Goal: Task Accomplishment & Management: Use online tool/utility

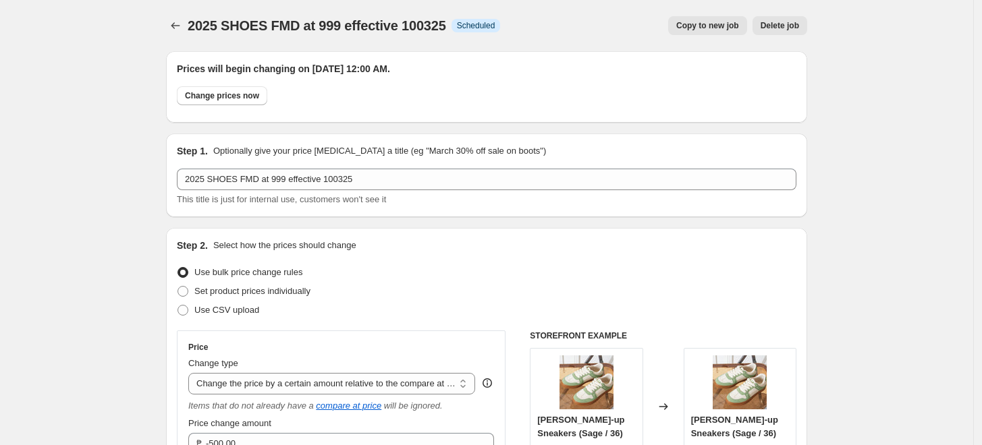
select select "bcap"
select select "no_change"
select select "tag"
click at [177, 22] on icon "Price change jobs" at bounding box center [175, 25] width 13 height 13
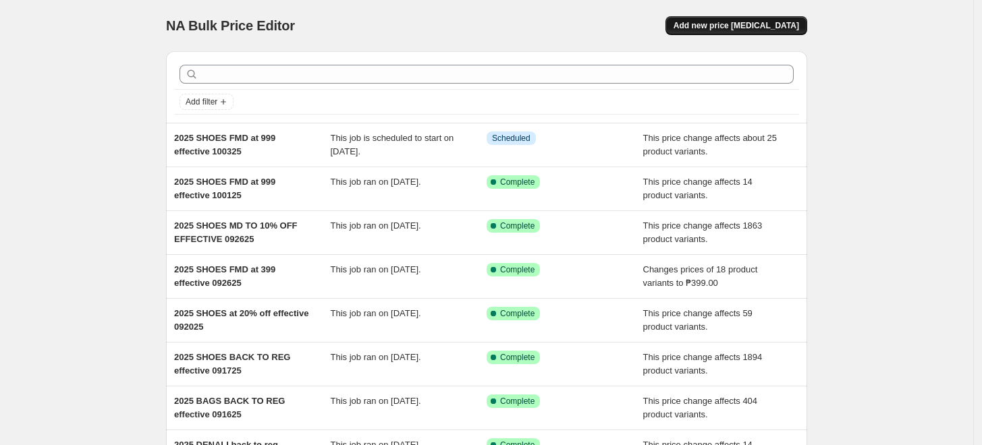
click at [741, 20] on button "Add new price [MEDICAL_DATA]" at bounding box center [736, 25] width 142 height 19
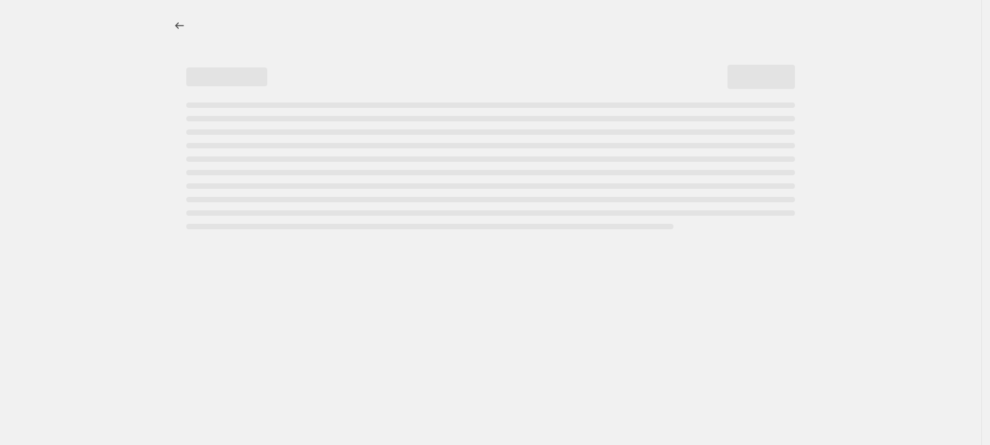
select select "percentage"
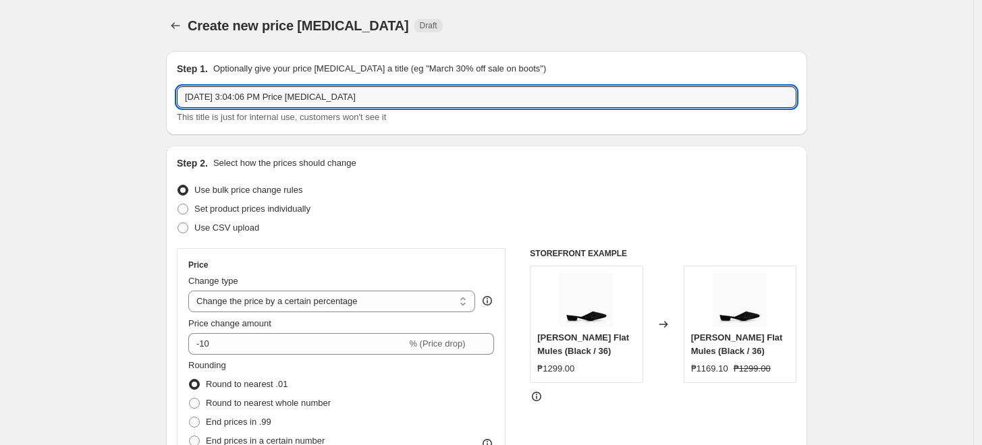
drag, startPoint x: 341, startPoint y: 98, endPoint x: 156, endPoint y: 103, distance: 184.9
type input "2025 S"
drag, startPoint x: 239, startPoint y: 101, endPoint x: 20, endPoint y: 94, distance: 220.0
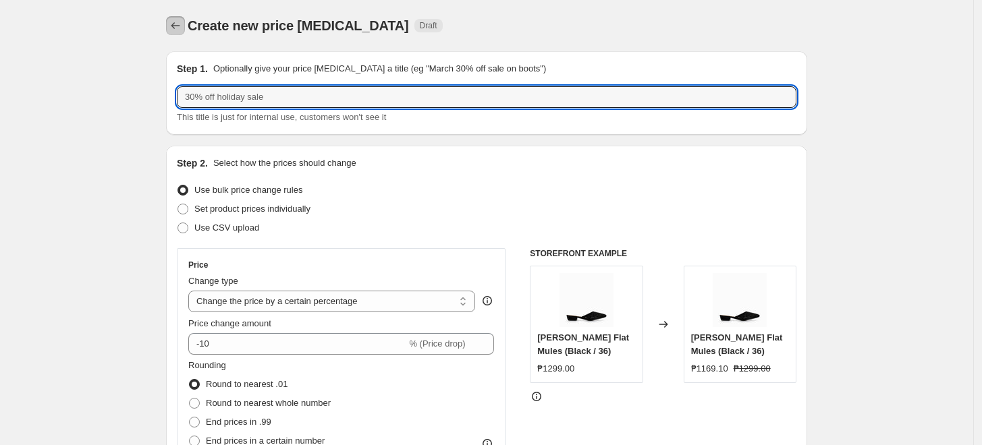
click at [182, 24] on icon "Price change jobs" at bounding box center [175, 25] width 13 height 13
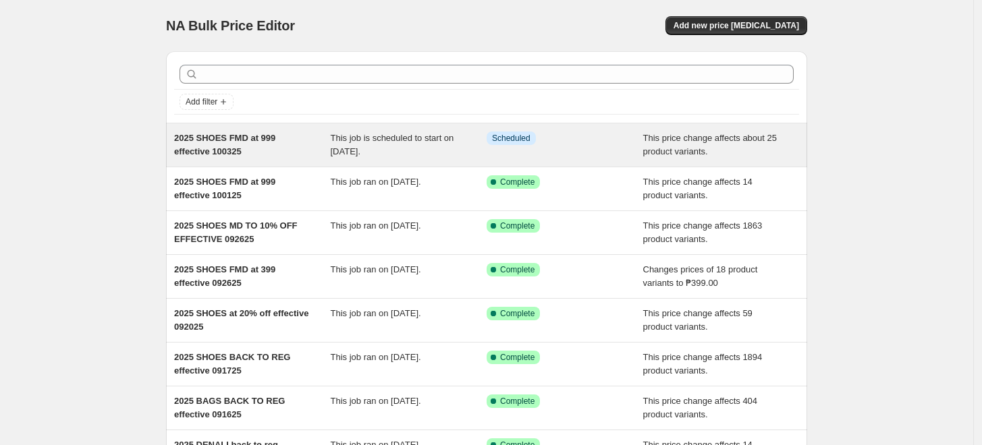
click at [233, 157] on span "2025 SHOES FMD at 999 effective 100325" at bounding box center [224, 145] width 101 height 24
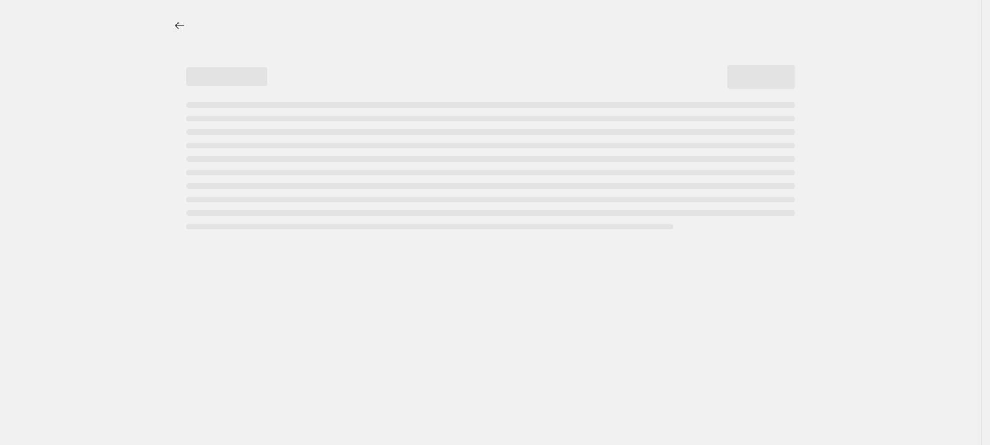
select select "bcap"
select select "no_change"
select select "tag"
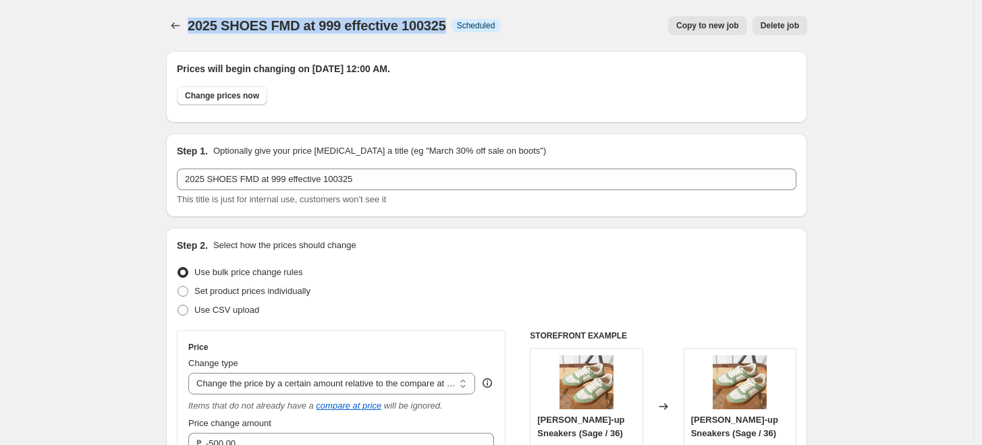
drag, startPoint x: 448, startPoint y: 24, endPoint x: 194, endPoint y: 22, distance: 254.3
click at [194, 22] on span "2025 SHOES FMD at 999 effective 100325" at bounding box center [317, 25] width 258 height 15
copy span "2025 SHOES FMD at 999 effective 100325"
click at [177, 23] on icon "Price change jobs" at bounding box center [175, 25] width 13 height 13
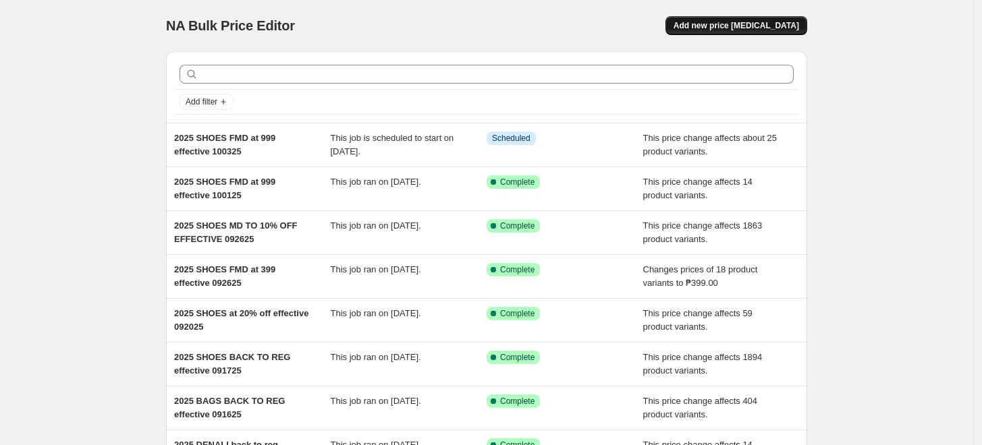
click at [757, 25] on span "Add new price [MEDICAL_DATA]" at bounding box center [735, 25] width 125 height 11
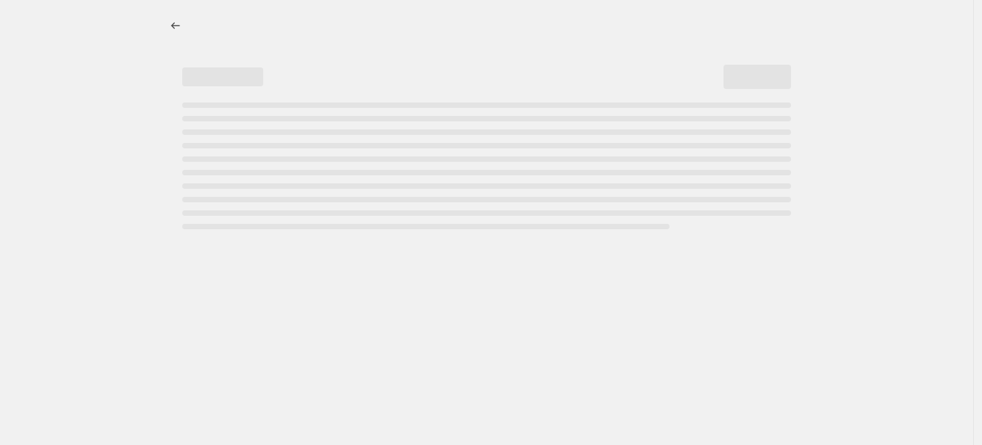
select select "percentage"
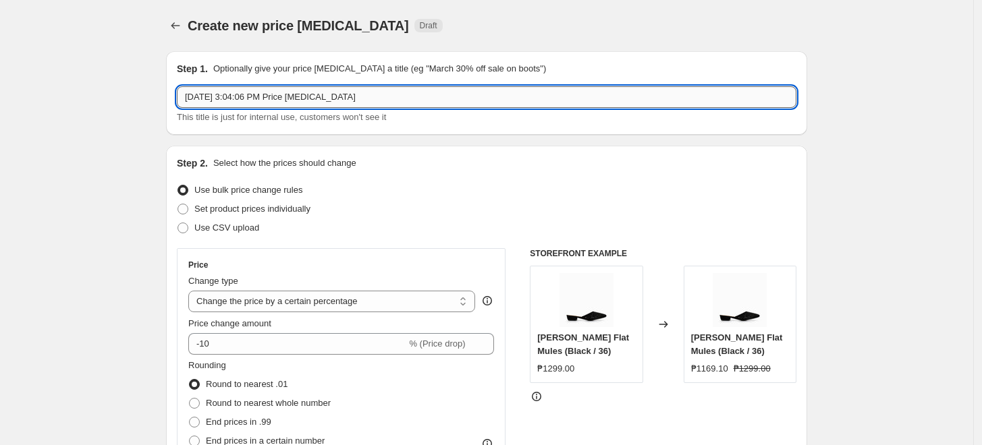
click at [274, 96] on input "Oct 2, 2025, 3:04:06 PM Price change job" at bounding box center [486, 97] width 619 height 22
paste input "2025 SHOES FMD at 999 effective 100325"
click at [283, 92] on input "2025 SHOES FMD at 999 effective 100325" at bounding box center [486, 97] width 619 height 22
type input "2025 SHOES FMD at 999 addt'l effective 100325"
click at [547, 15] on div "Create new price change job. This page is ready Create new price change job Dra…" at bounding box center [486, 25] width 641 height 51
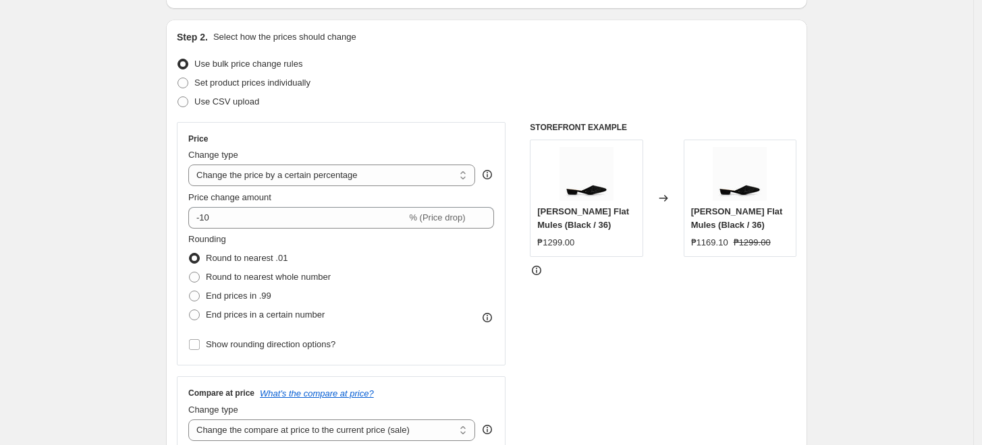
scroll to position [150, 0]
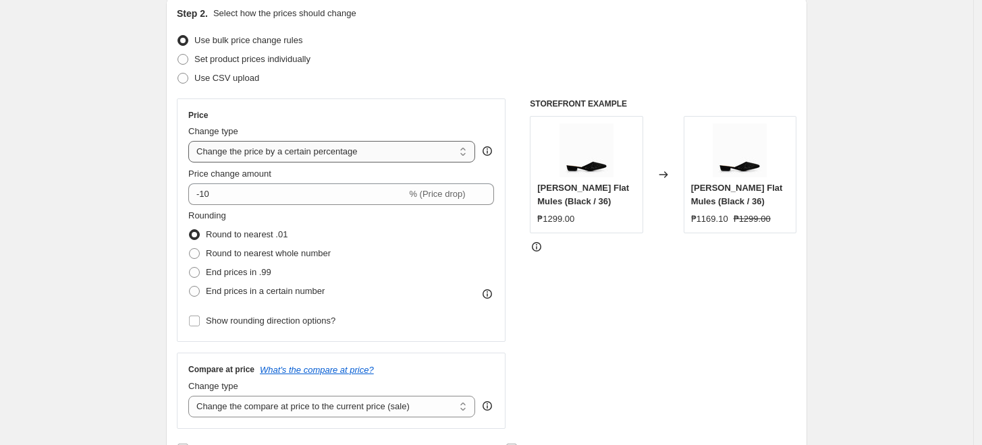
click at [237, 152] on select "Change the price to a certain amount Change the price by a certain amount Chang…" at bounding box center [331, 152] width 287 height 22
select select "by"
click at [192, 141] on select "Change the price to a certain amount Change the price by a certain amount Chang…" at bounding box center [331, 152] width 287 height 22
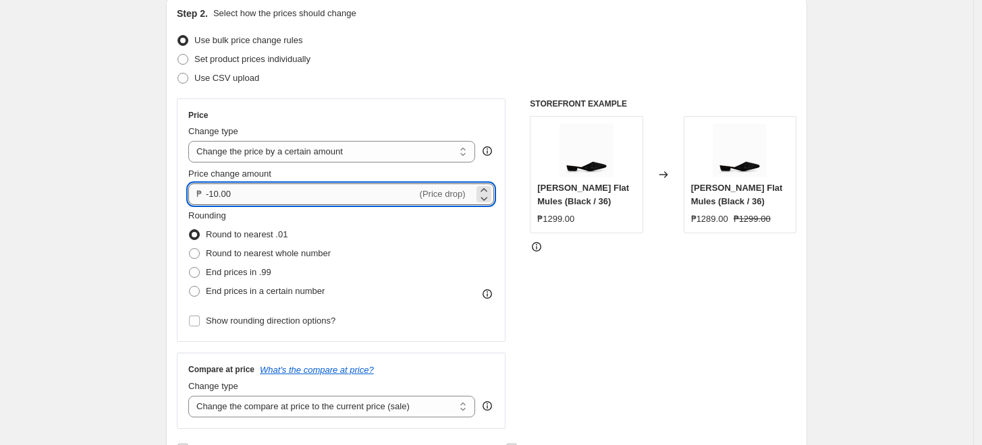
drag, startPoint x: 221, startPoint y: 194, endPoint x: 215, endPoint y: 190, distance: 7.9
click at [215, 190] on input "-10.00" at bounding box center [311, 194] width 211 height 22
type input "-999.00"
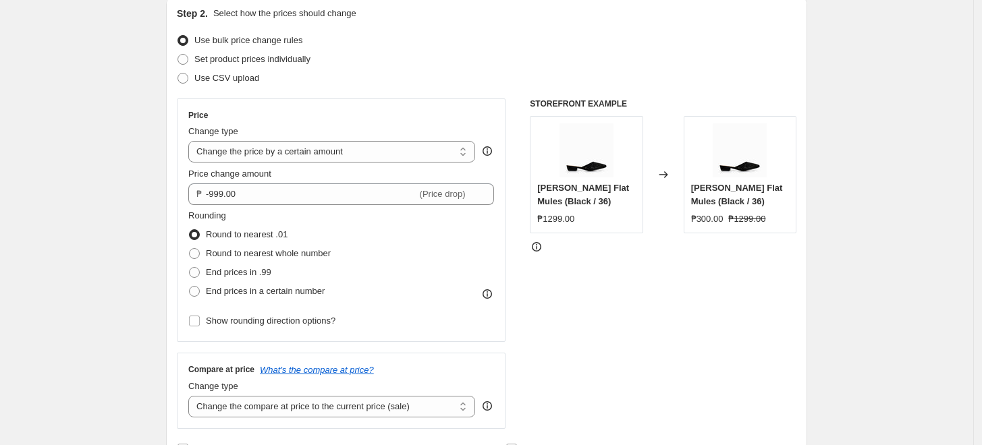
scroll to position [225, 0]
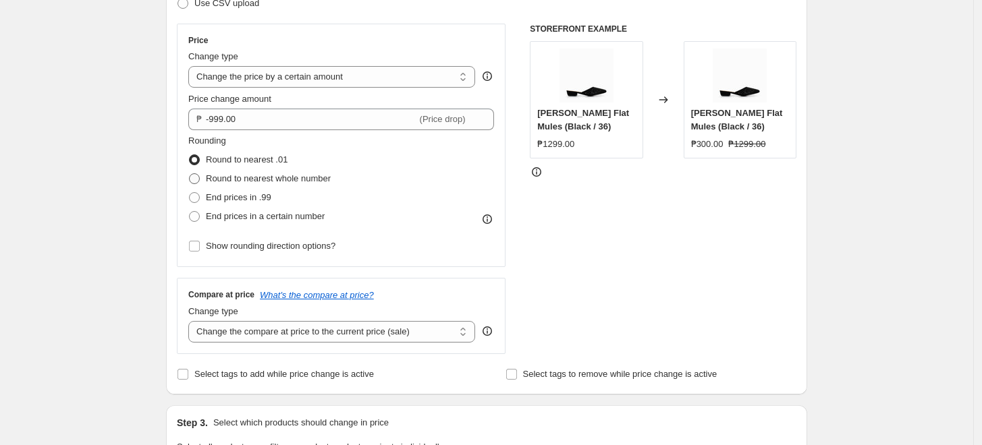
click at [307, 175] on span "Round to nearest whole number" at bounding box center [268, 178] width 125 height 10
click at [190, 174] on input "Round to nearest whole number" at bounding box center [189, 173] width 1 height 1
radio input "true"
click at [280, 247] on span "Show rounding direction options?" at bounding box center [271, 246] width 130 height 10
click at [200, 247] on input "Show rounding direction options?" at bounding box center [194, 246] width 11 height 11
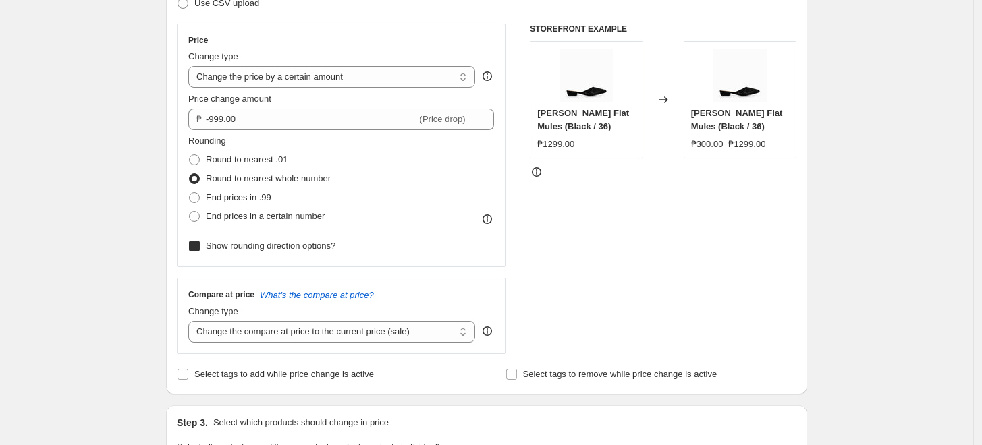
checkbox input "true"
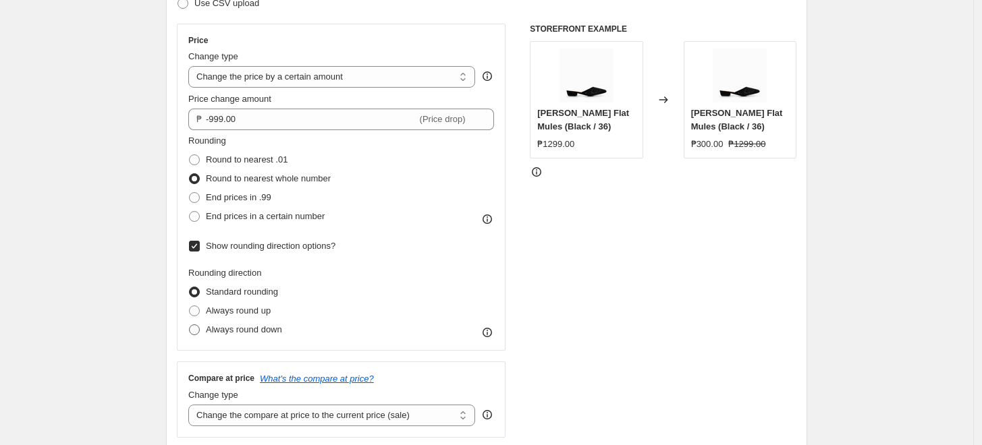
click at [241, 328] on span "Always round down" at bounding box center [244, 329] width 76 height 10
click at [190, 325] on input "Always round down" at bounding box center [189, 324] width 1 height 1
radio input "true"
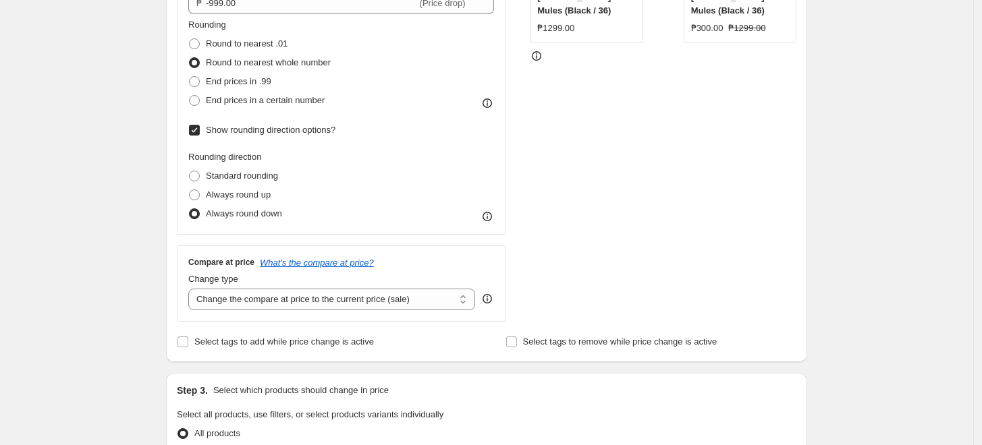
scroll to position [449, 0]
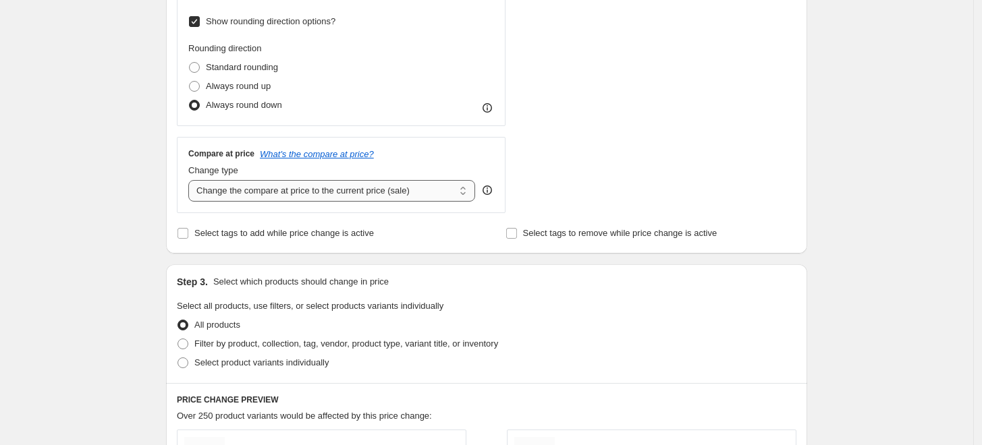
click at [296, 188] on select "Change the compare at price to the current price (sale) Change the compare at p…" at bounding box center [331, 191] width 287 height 22
select select "no_change"
click at [192, 180] on select "Change the compare at price to the current price (sale) Change the compare at p…" at bounding box center [331, 191] width 287 height 22
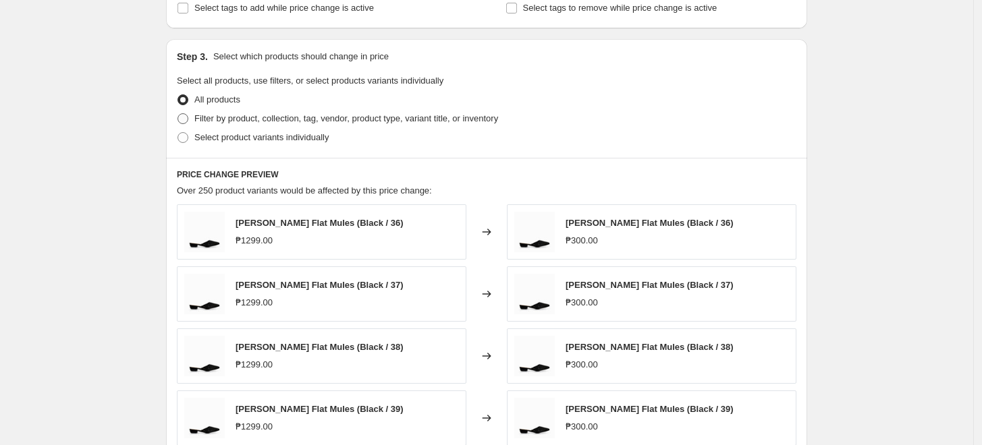
click at [275, 123] on span "Filter by product, collection, tag, vendor, product type, variant title, or inv…" at bounding box center [346, 118] width 304 height 10
click at [178, 114] on input "Filter by product, collection, tag, vendor, product type, variant title, or inv…" at bounding box center [177, 113] width 1 height 1
radio input "true"
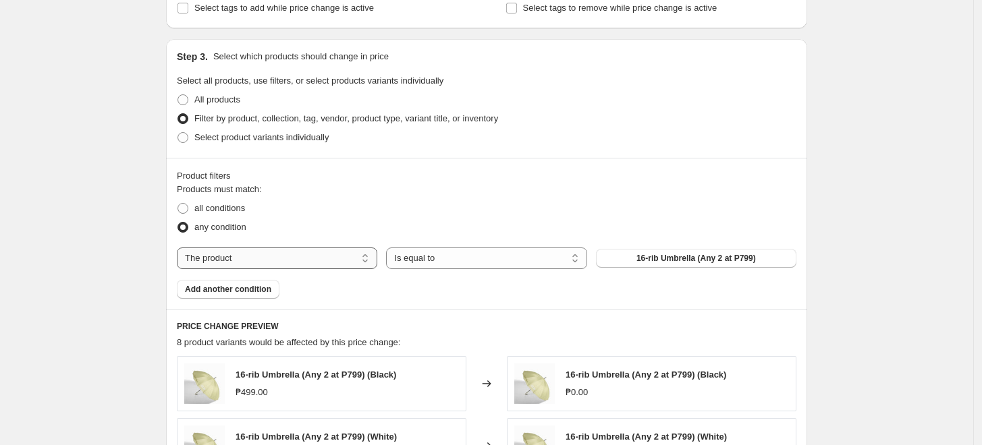
click at [220, 254] on select "The product The product's collection The product's tag The product's vendor The…" at bounding box center [277, 259] width 200 height 22
select select "tag"
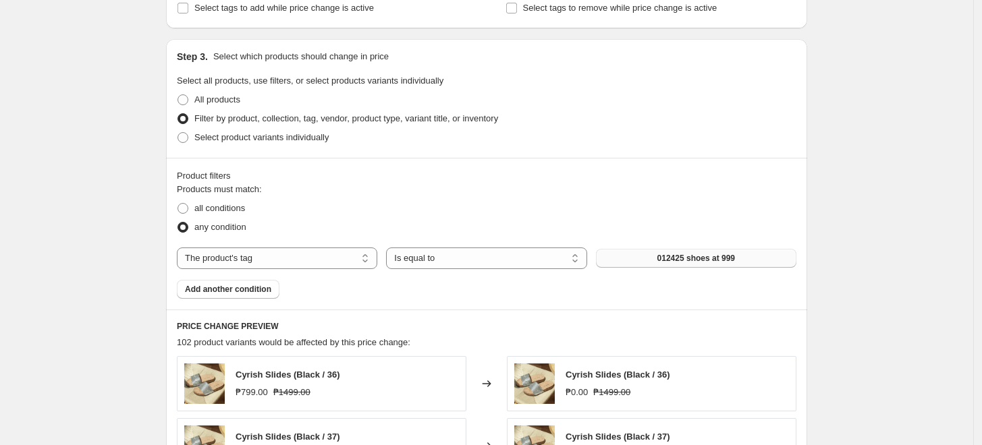
click at [671, 254] on span "012425 shoes at 999" at bounding box center [696, 258] width 78 height 11
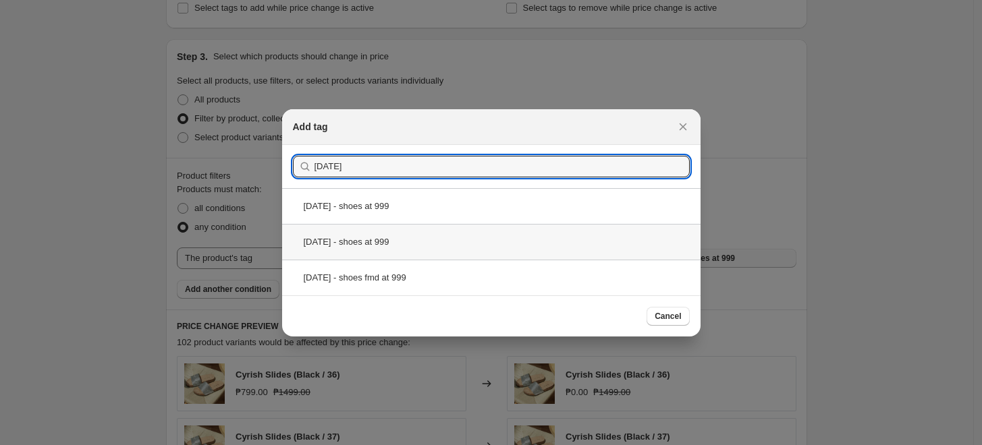
type input "2025 oct"
click at [370, 246] on div "[DATE] - shoes at 999" at bounding box center [491, 242] width 418 height 36
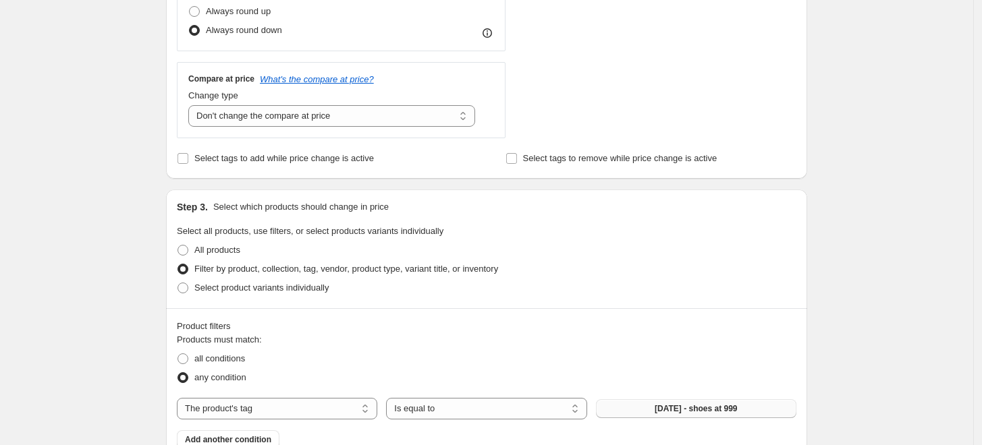
scroll to position [974, 0]
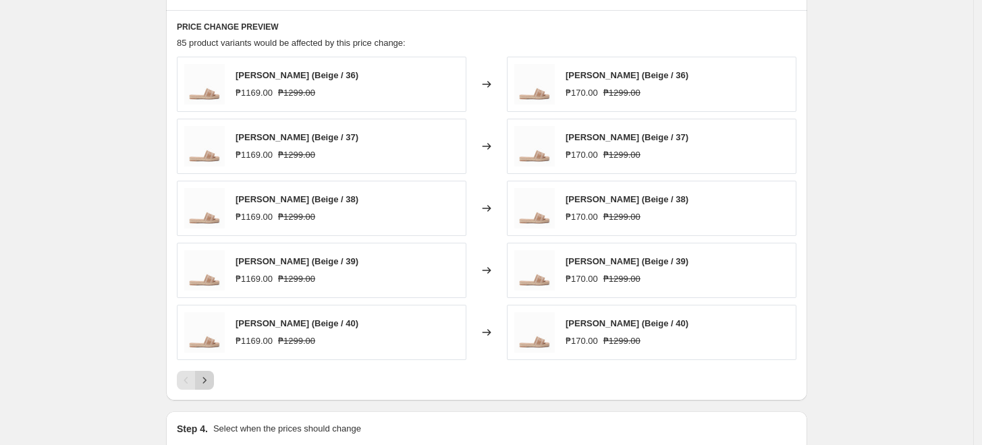
click at [206, 380] on icon "Next" at bounding box center [204, 380] width 13 height 13
click at [193, 380] on icon "Previous" at bounding box center [185, 380] width 13 height 13
click at [205, 383] on icon "Next" at bounding box center [204, 380] width 13 height 13
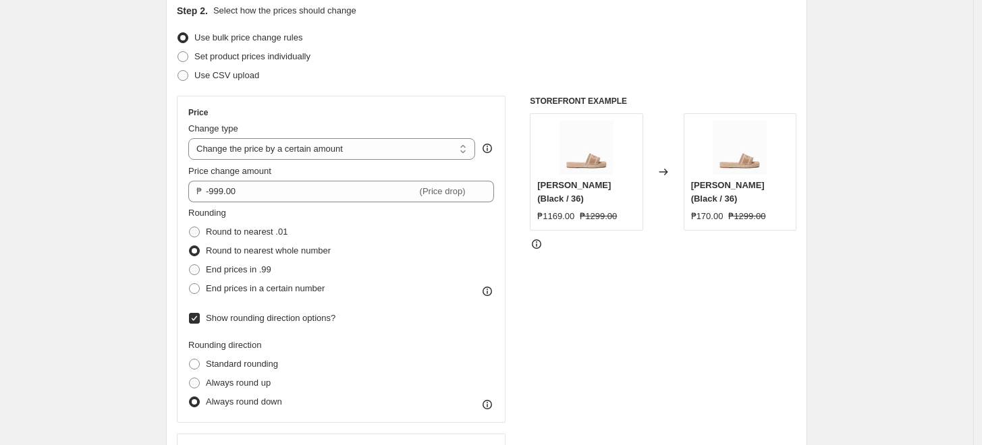
scroll to position [150, 0]
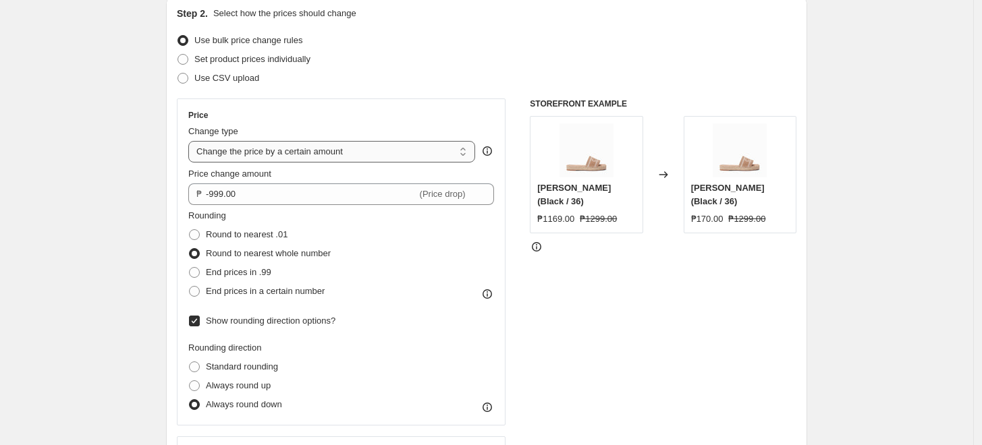
click at [293, 153] on select "Change the price to a certain amount Change the price by a certain amount Chang…" at bounding box center [331, 152] width 287 height 22
select select "to"
click at [192, 141] on select "Change the price to a certain amount Change the price by a certain amount Chang…" at bounding box center [331, 152] width 287 height 22
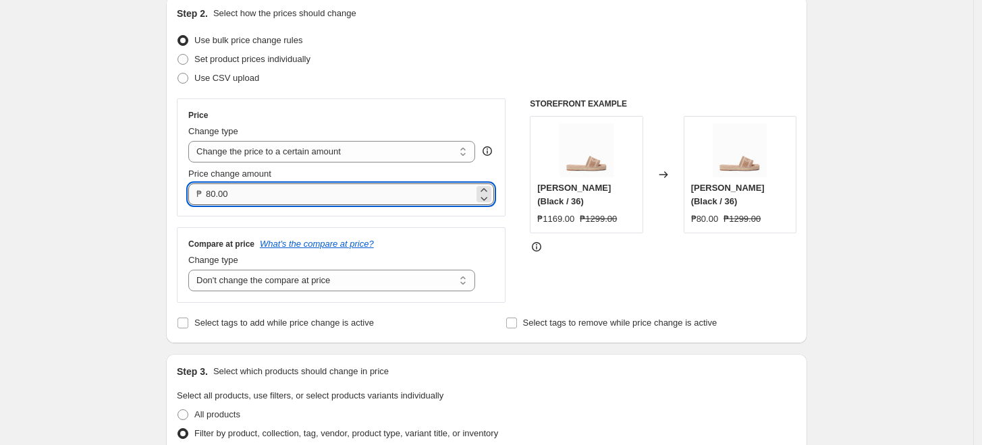
drag, startPoint x: 219, startPoint y: 190, endPoint x: 210, endPoint y: 193, distance: 9.2
click at [210, 193] on input "80.00" at bounding box center [340, 194] width 268 height 22
type input "999.00"
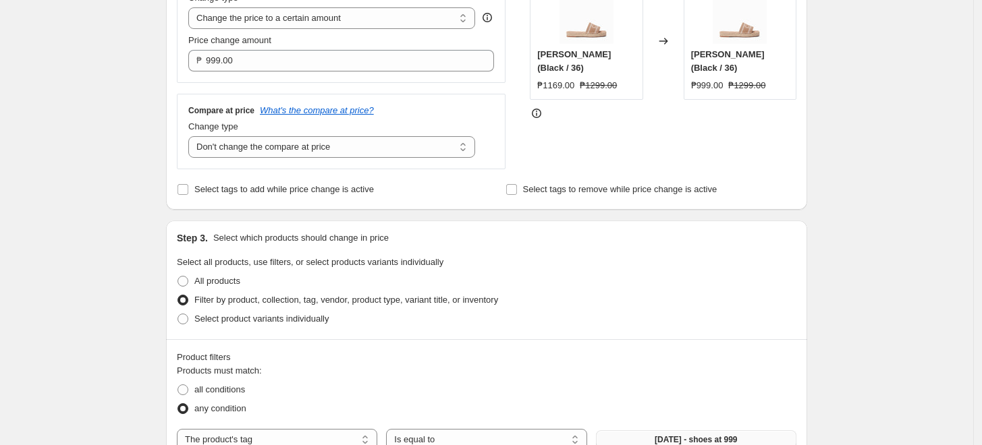
scroll to position [300, 0]
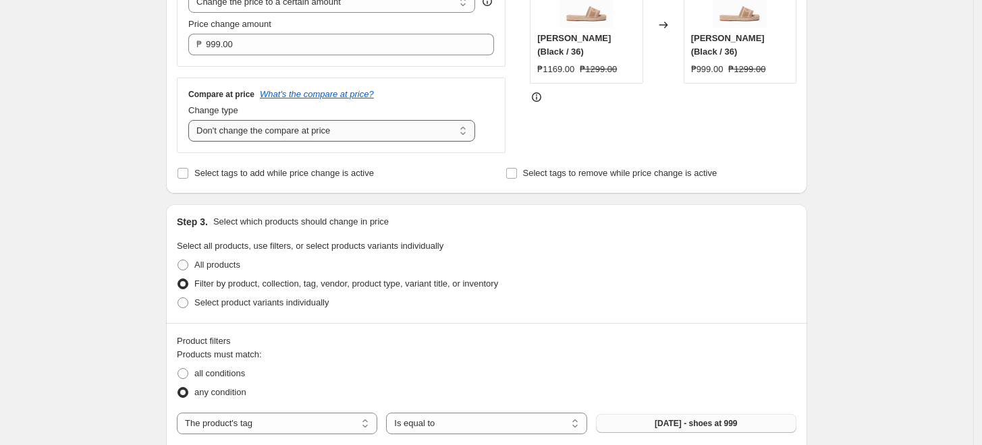
click at [269, 132] on select "Change the compare at price to the current price (sale) Change the compare at p…" at bounding box center [331, 131] width 287 height 22
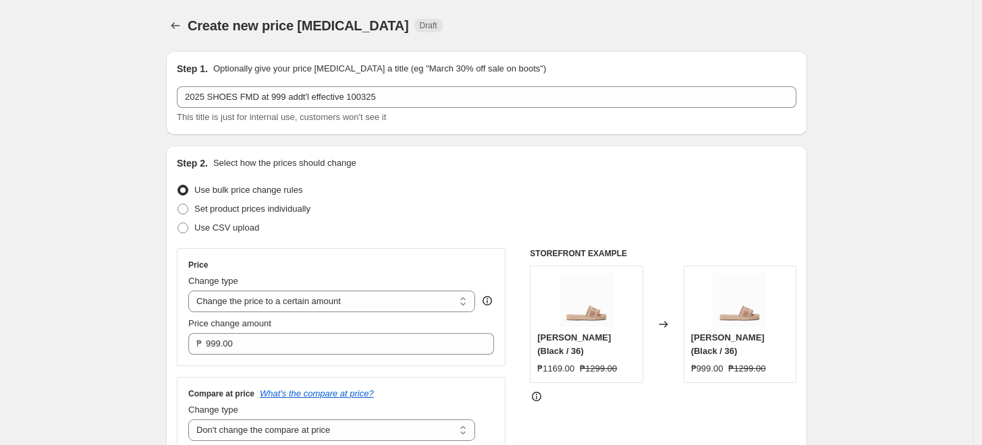
scroll to position [150, 0]
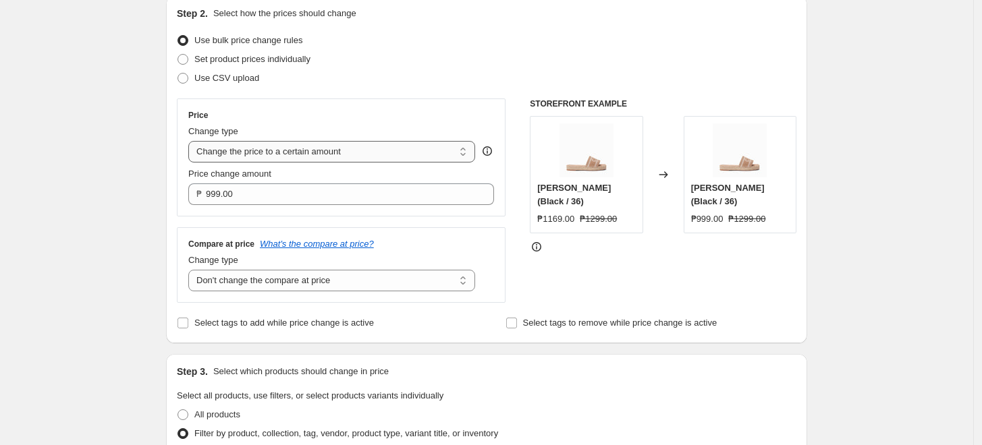
click at [225, 150] on select "Change the price to a certain amount Change the price by a certain amount Chang…" at bounding box center [331, 152] width 287 height 22
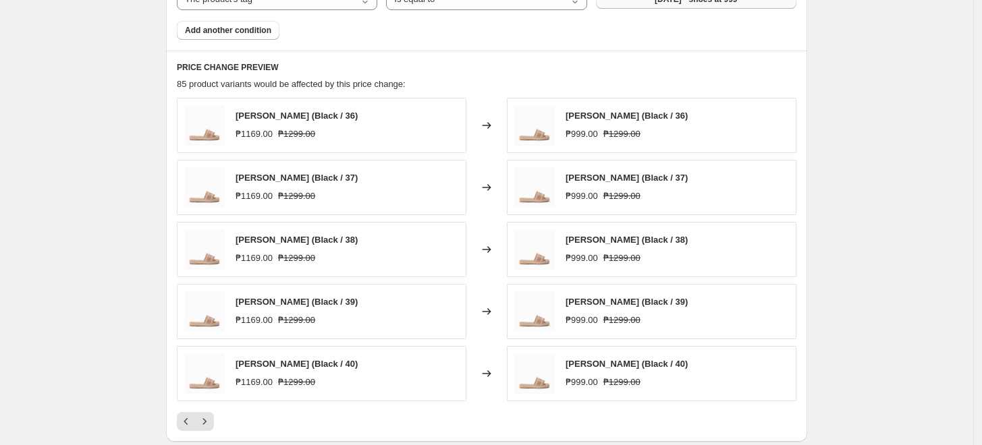
scroll to position [749, 0]
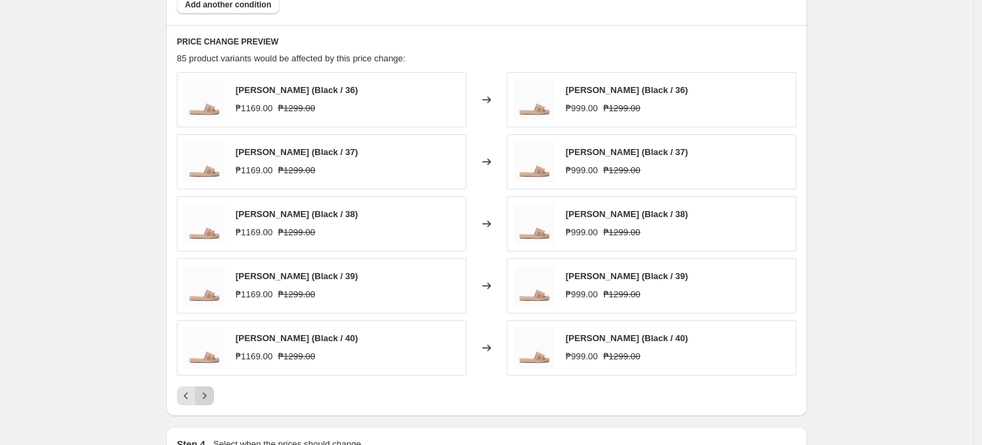
click at [210, 397] on icon "Next" at bounding box center [204, 395] width 13 height 13
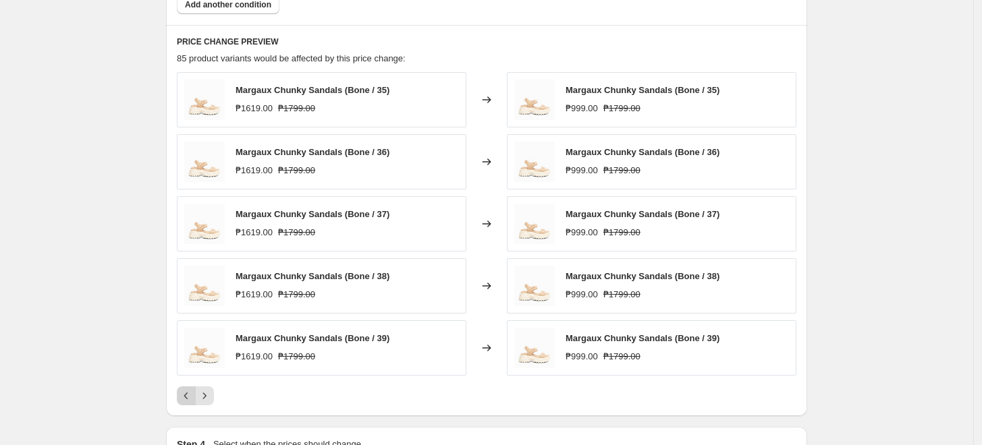
click at [190, 399] on icon "Previous" at bounding box center [185, 395] width 13 height 13
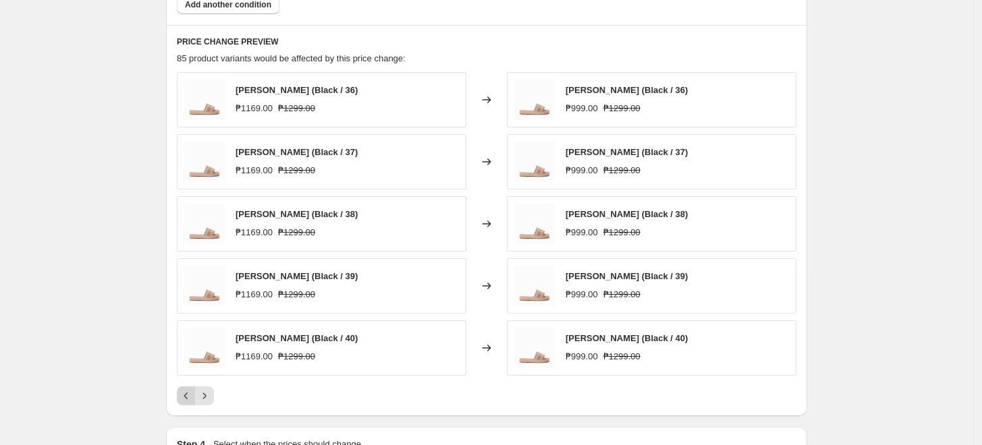
click at [187, 399] on icon "Previous" at bounding box center [185, 395] width 13 height 13
click at [186, 398] on div "Pagination" at bounding box center [186, 396] width 19 height 19
click at [206, 401] on icon "Next" at bounding box center [204, 395] width 13 height 13
click at [206, 399] on icon "Next" at bounding box center [204, 395] width 13 height 13
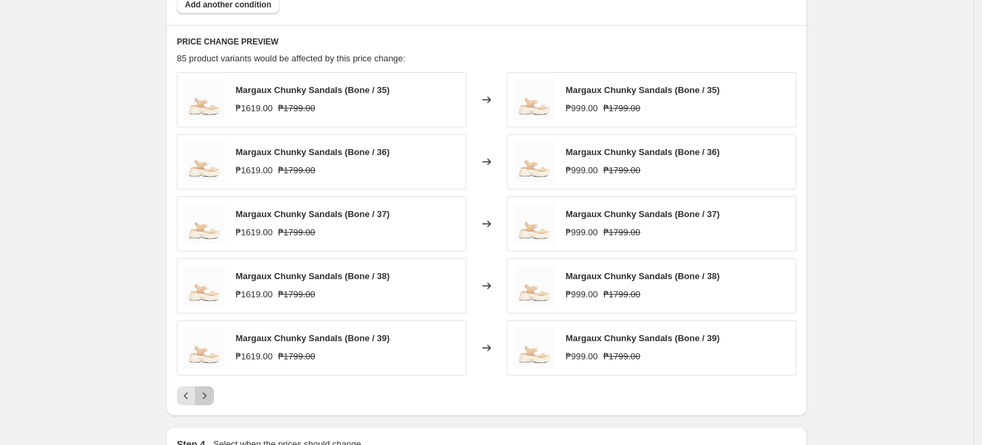
click at [210, 393] on icon "Next" at bounding box center [204, 395] width 13 height 13
click at [206, 391] on icon "Next" at bounding box center [204, 395] width 13 height 13
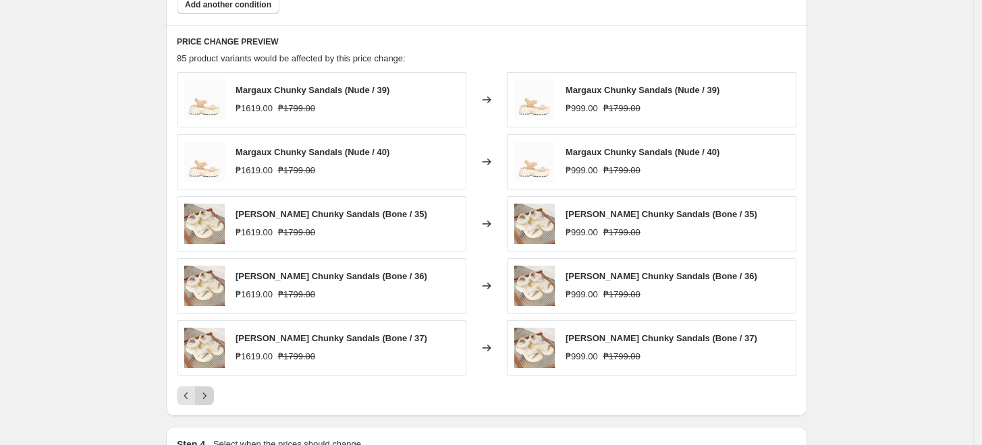
click at [211, 395] on icon "Next" at bounding box center [204, 395] width 13 height 13
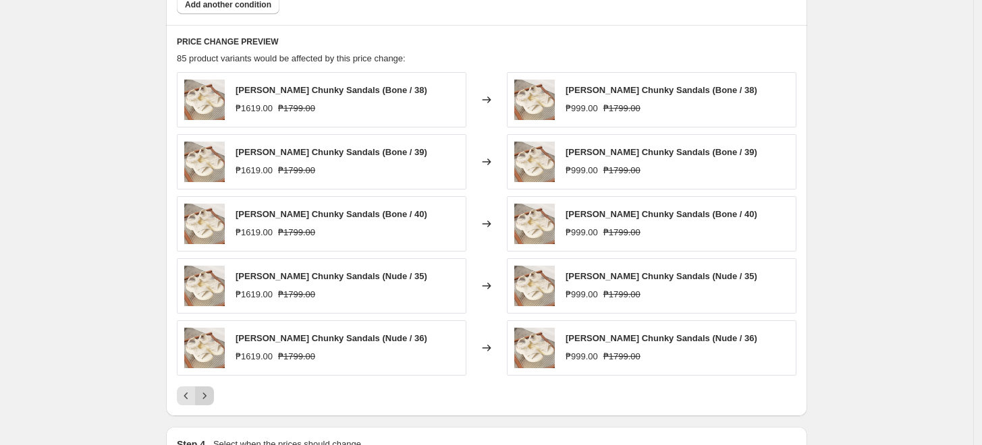
click at [211, 395] on icon "Next" at bounding box center [204, 395] width 13 height 13
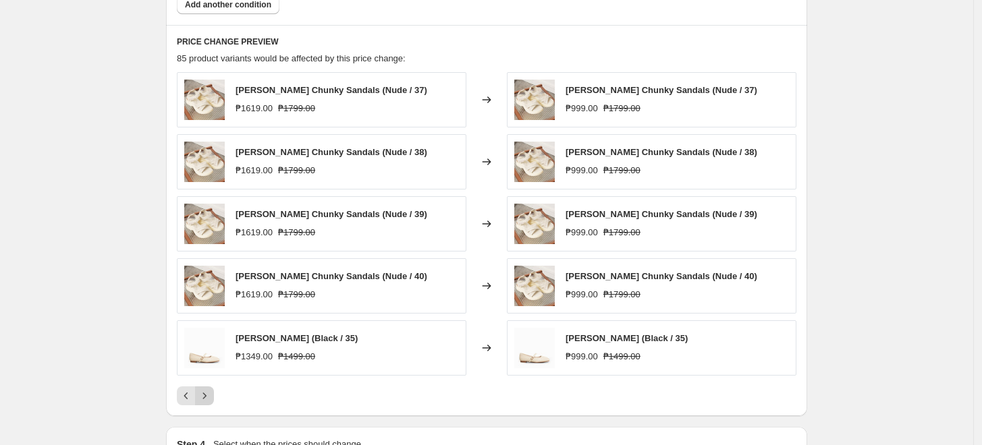
click at [206, 394] on icon "Next" at bounding box center [204, 395] width 13 height 13
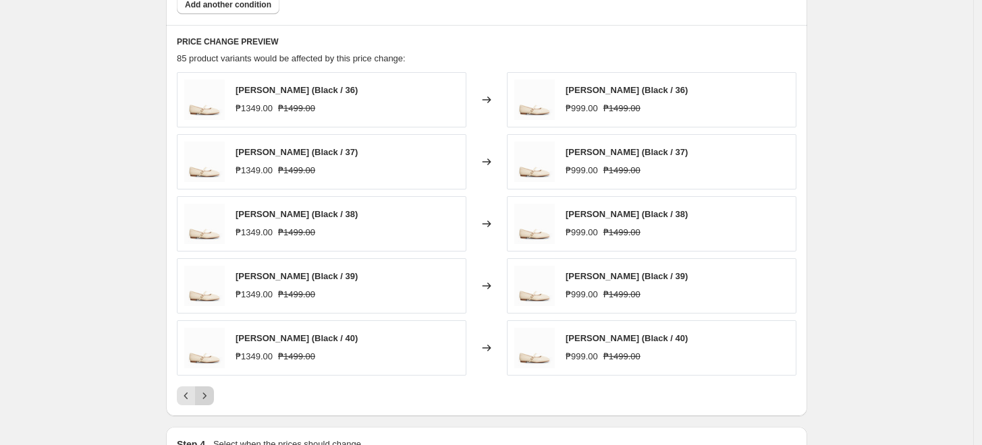
click at [206, 394] on icon "Next" at bounding box center [204, 395] width 13 height 13
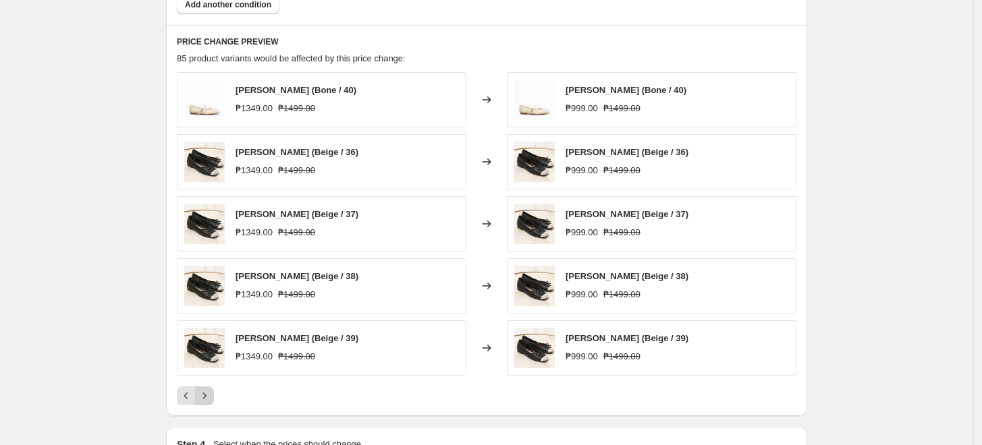
click at [211, 392] on icon "Next" at bounding box center [204, 395] width 13 height 13
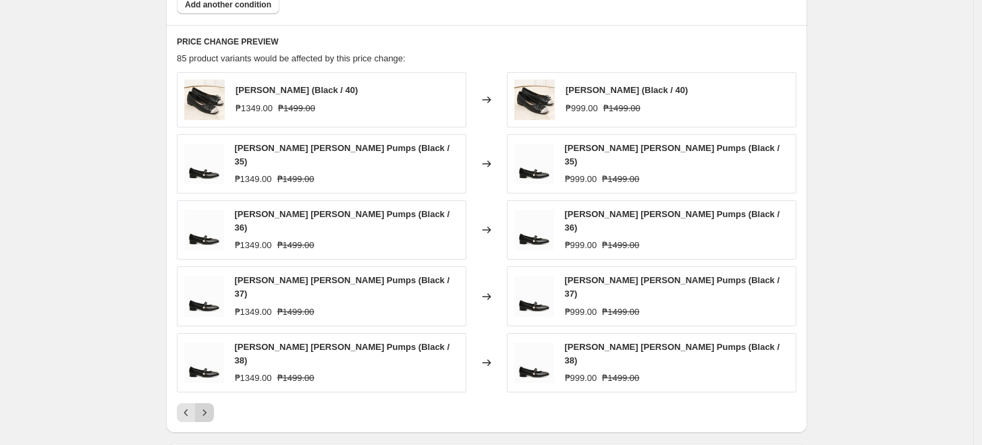
click at [204, 406] on icon "Next" at bounding box center [204, 412] width 13 height 13
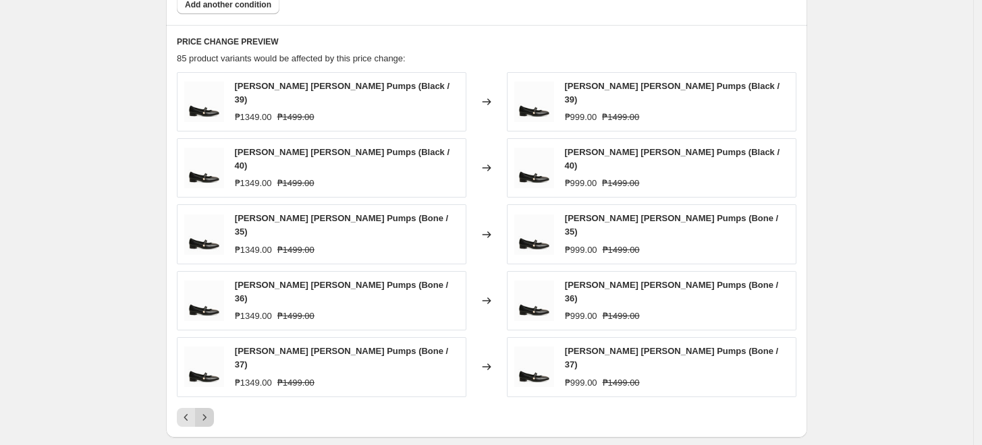
click at [204, 411] on icon "Next" at bounding box center [204, 417] width 13 height 13
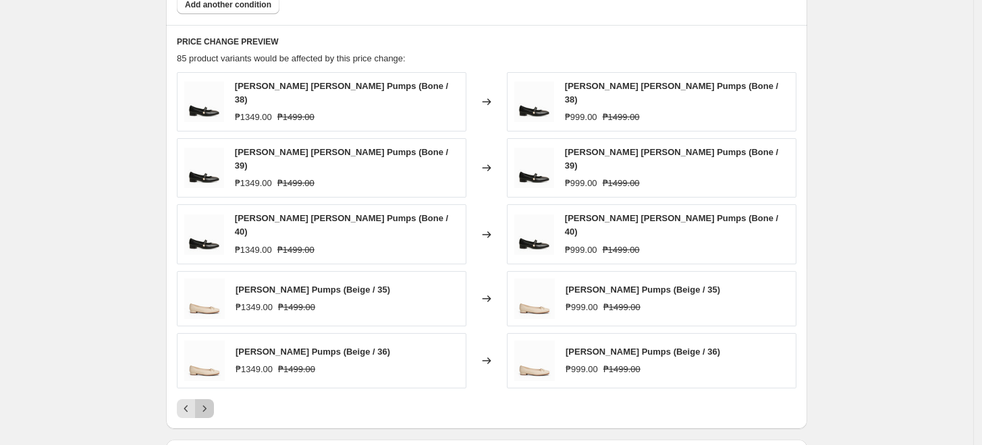
click at [211, 402] on icon "Next" at bounding box center [204, 408] width 13 height 13
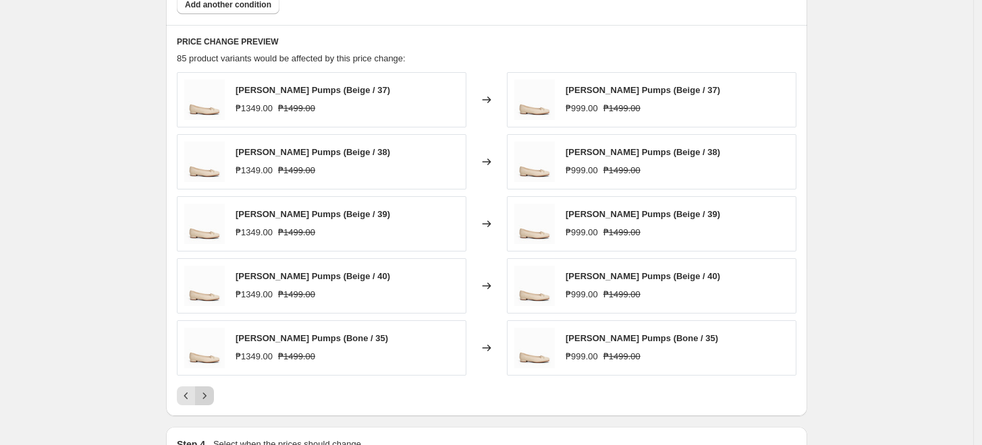
click at [211, 396] on icon "Next" at bounding box center [204, 395] width 13 height 13
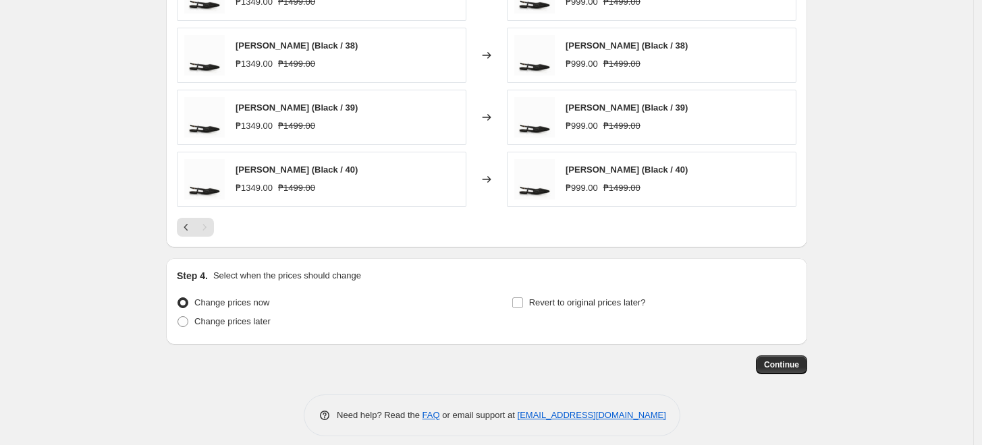
scroll to position [928, 0]
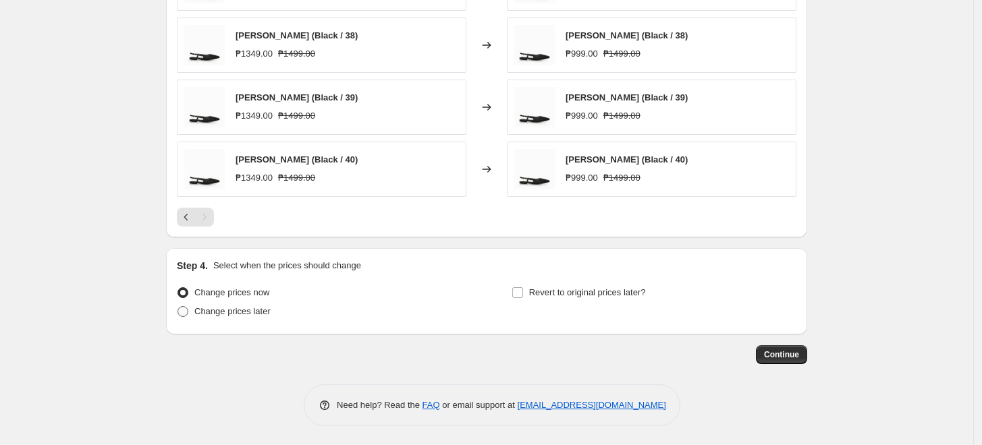
click at [203, 312] on span "Change prices later" at bounding box center [232, 311] width 76 height 10
click at [178, 307] on input "Change prices later" at bounding box center [177, 306] width 1 height 1
radio input "true"
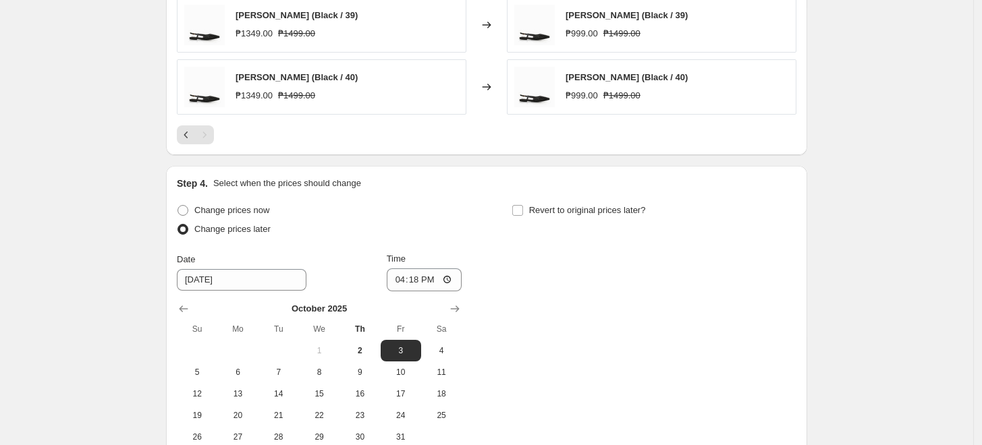
scroll to position [1154, 0]
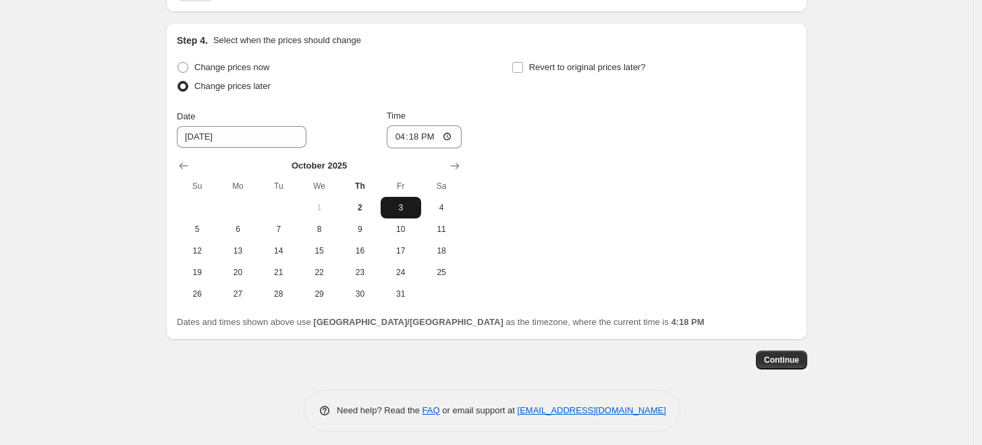
click at [401, 206] on span "3" at bounding box center [401, 207] width 30 height 11
click at [405, 134] on input "16:18" at bounding box center [425, 136] width 76 height 23
type input "00:00"
click at [641, 165] on div "Change prices now Change prices later Date 10/3/2025 Time 00:00 October 2025 Su…" at bounding box center [486, 181] width 619 height 247
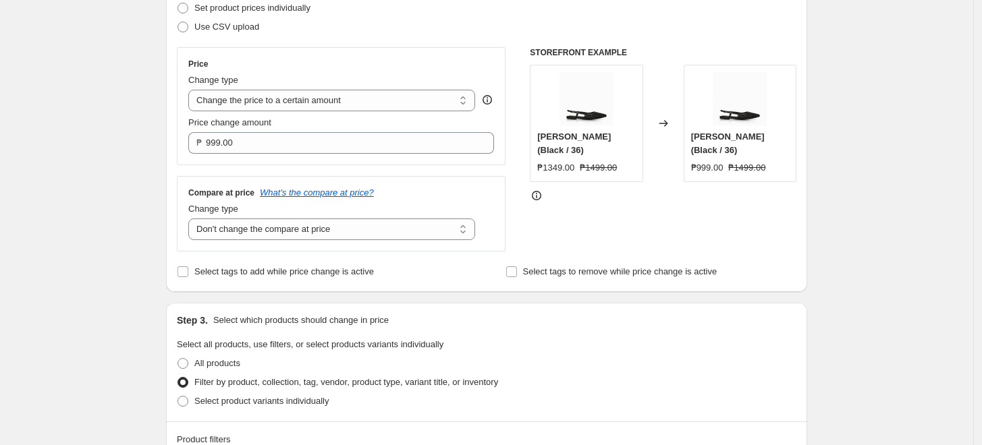
scroll to position [0, 0]
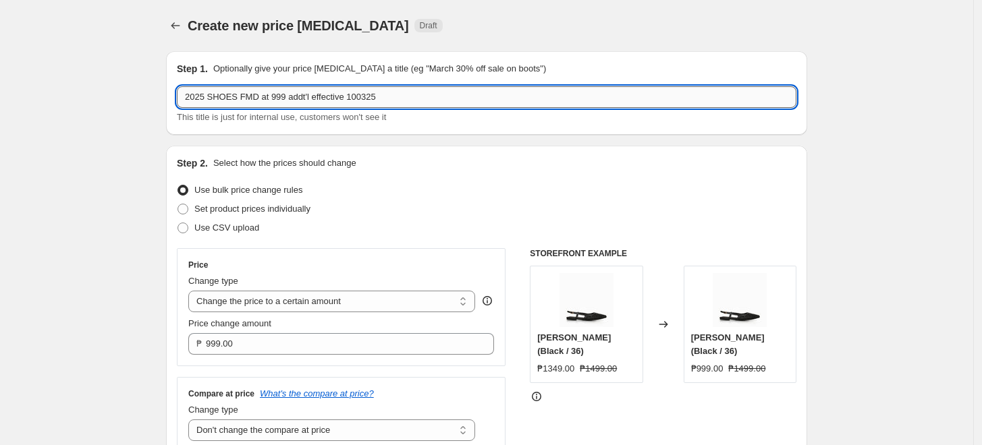
drag, startPoint x: 286, startPoint y: 94, endPoint x: 311, endPoint y: 92, distance: 25.1
click at [311, 92] on input "2025 SHOES FMD at 999 addt'l effective 100325" at bounding box center [486, 97] width 619 height 22
click at [236, 94] on input "2025 SHOES FMD at 999 effective 100325" at bounding box center [486, 97] width 619 height 22
paste input "addt'l"
click at [237, 94] on input "2025 SHOESaddt'l FMD at 999 effective 100325" at bounding box center [486, 97] width 619 height 22
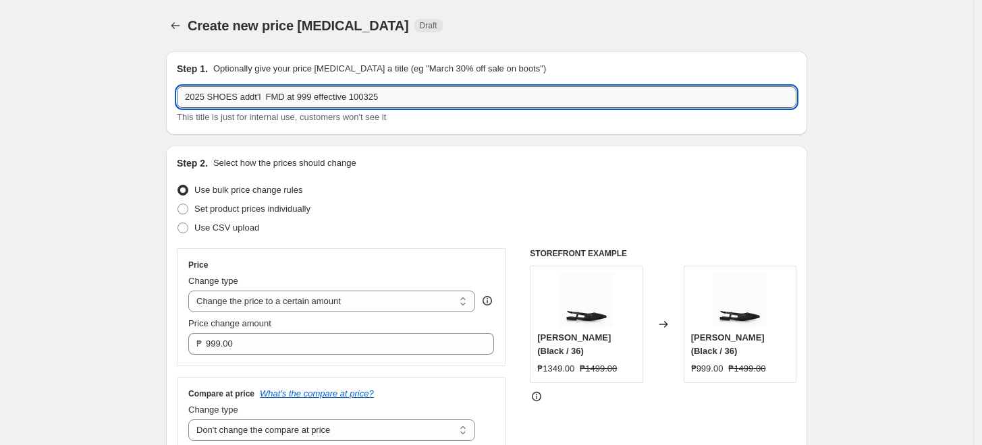
drag, startPoint x: 240, startPoint y: 96, endPoint x: 262, endPoint y: 98, distance: 22.4
click at [262, 98] on input "2025 SHOES addt'l FMD at 999 effective 100325" at bounding box center [486, 97] width 619 height 22
type input "2025 SHOES ADDT'L FMD at 999 effective 100325"
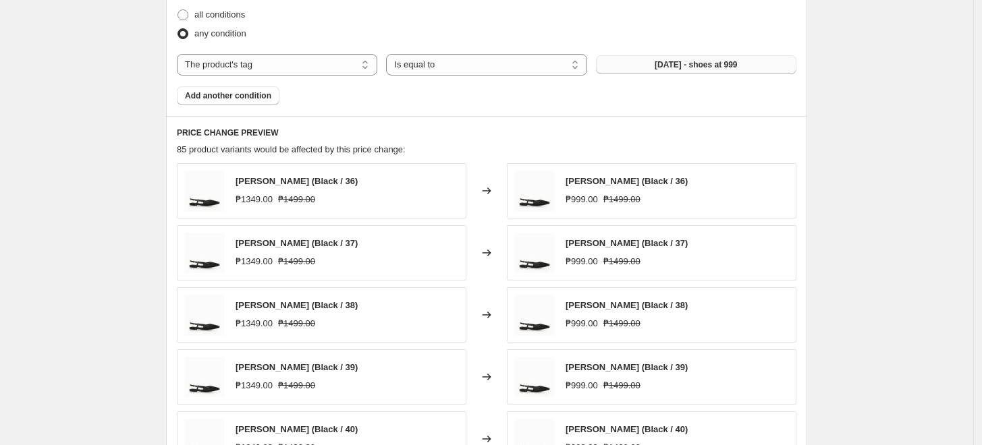
scroll to position [824, 0]
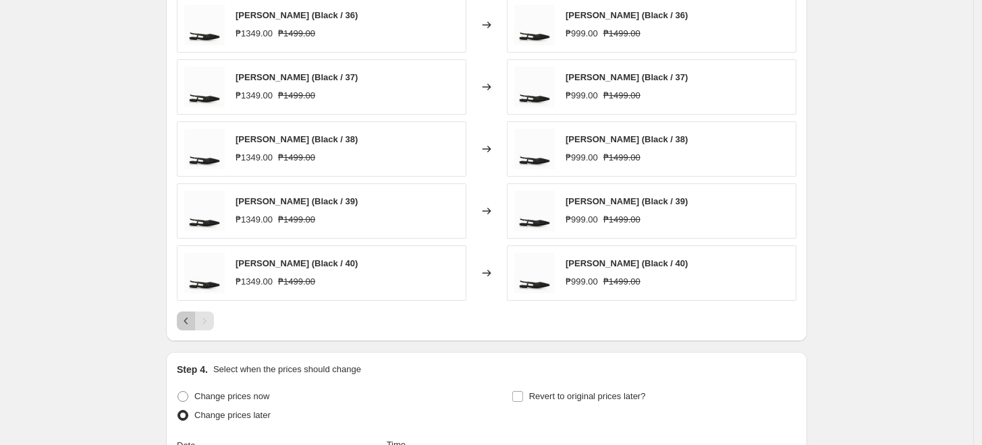
click at [191, 318] on icon "Previous" at bounding box center [185, 320] width 13 height 13
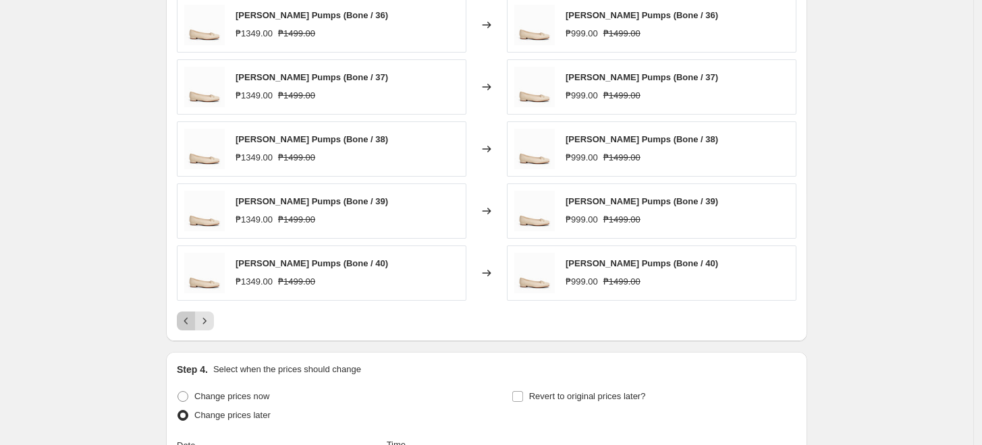
click at [191, 318] on icon "Previous" at bounding box center [185, 320] width 13 height 13
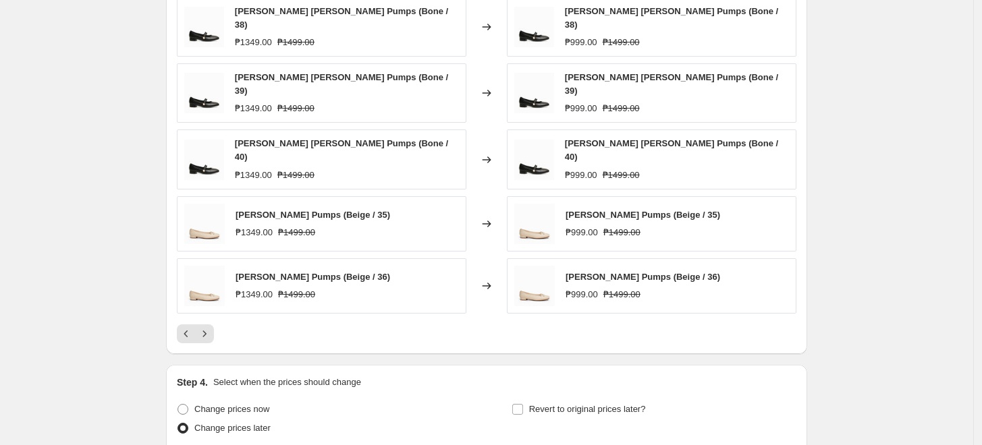
scroll to position [749, 0]
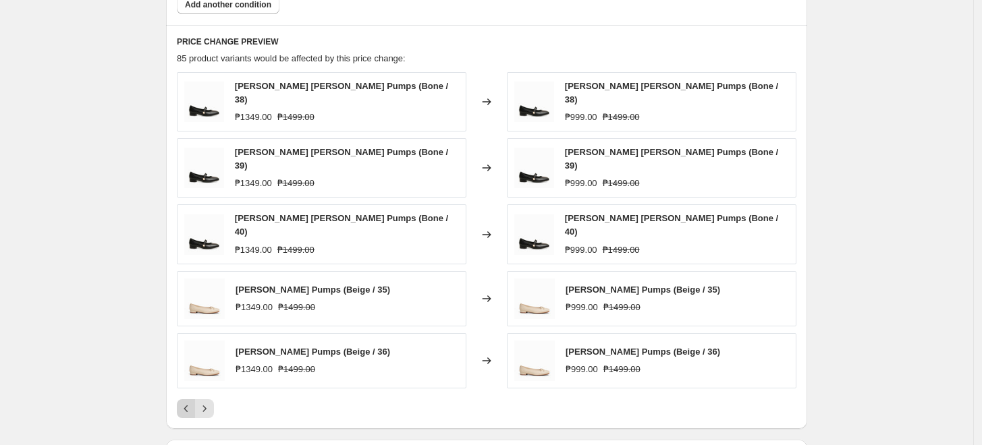
click at [187, 402] on icon "Previous" at bounding box center [185, 408] width 13 height 13
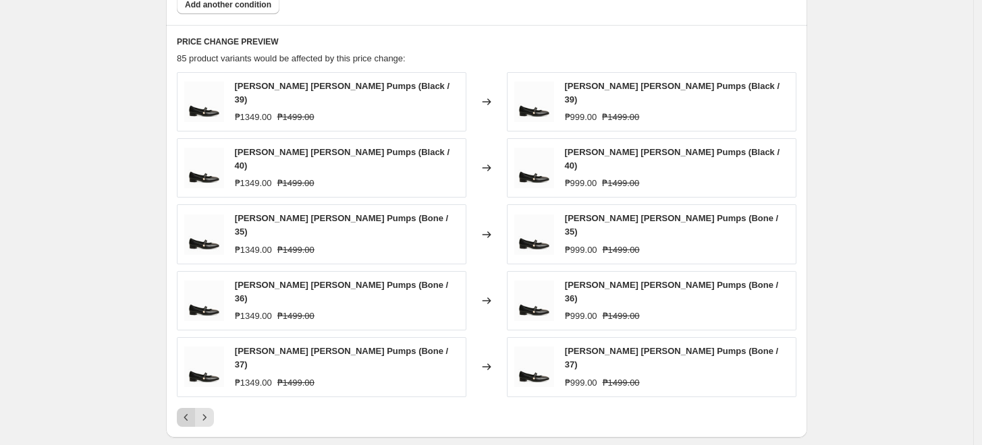
click at [187, 411] on icon "Previous" at bounding box center [185, 417] width 13 height 13
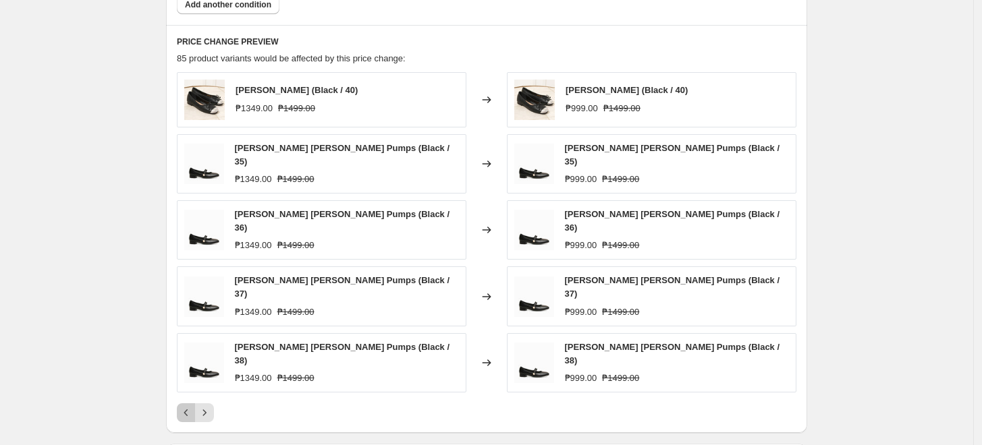
click at [187, 406] on icon "Previous" at bounding box center [185, 412] width 13 height 13
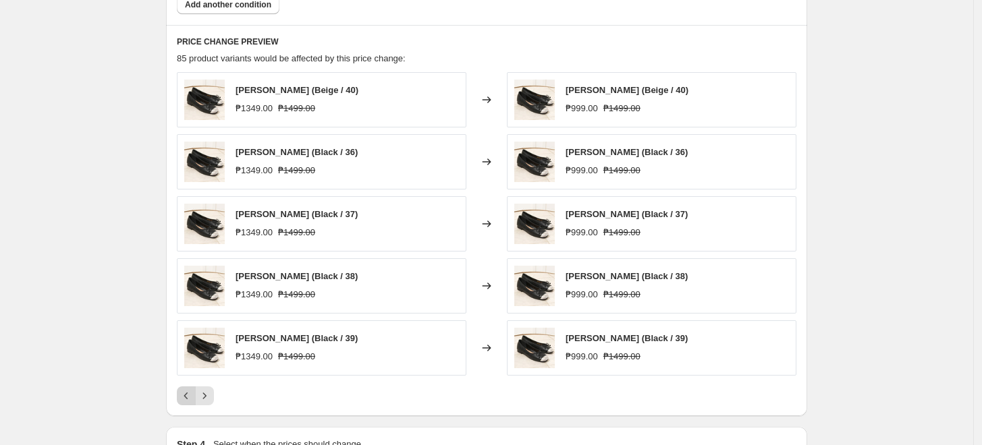
click at [187, 398] on icon "Previous" at bounding box center [185, 395] width 13 height 13
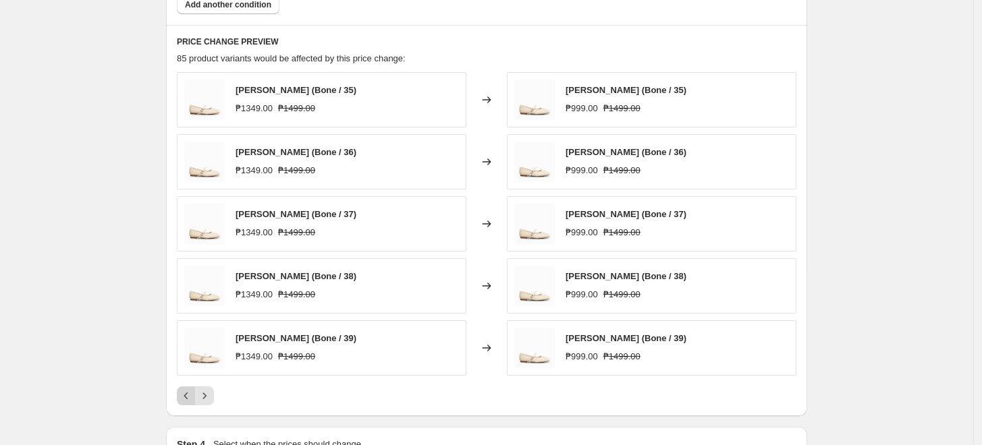
click at [188, 396] on icon "Previous" at bounding box center [185, 395] width 13 height 13
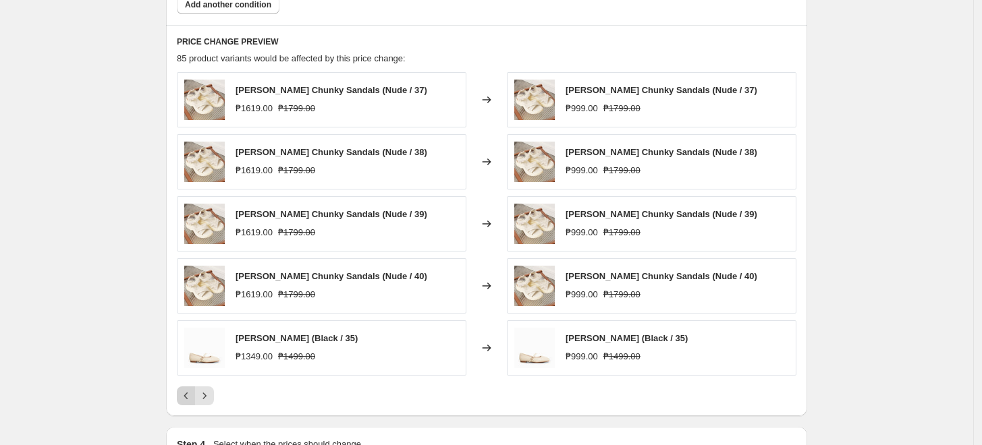
click at [188, 396] on icon "Previous" at bounding box center [185, 395] width 13 height 13
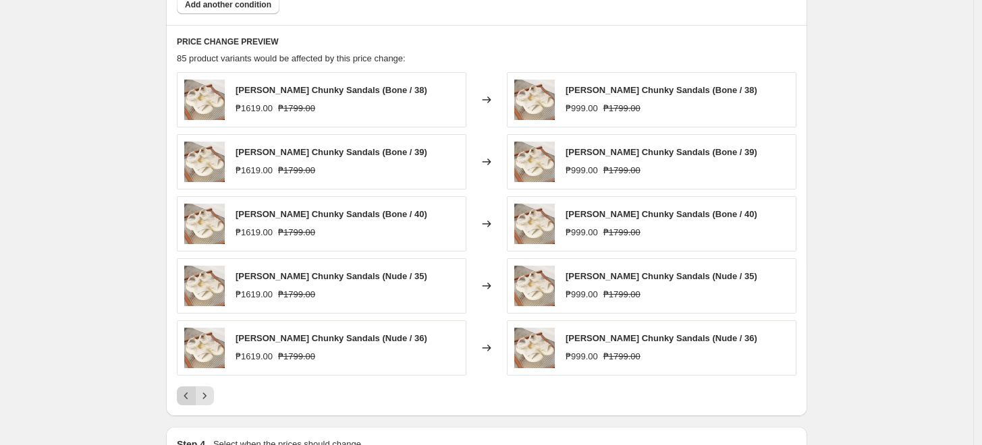
click at [188, 396] on icon "Previous" at bounding box center [185, 395] width 13 height 13
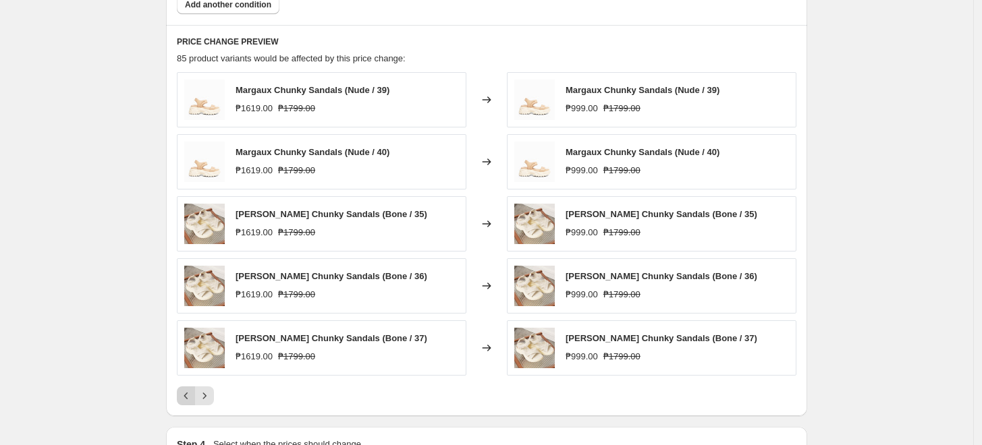
click at [188, 396] on icon "Previous" at bounding box center [185, 395] width 13 height 13
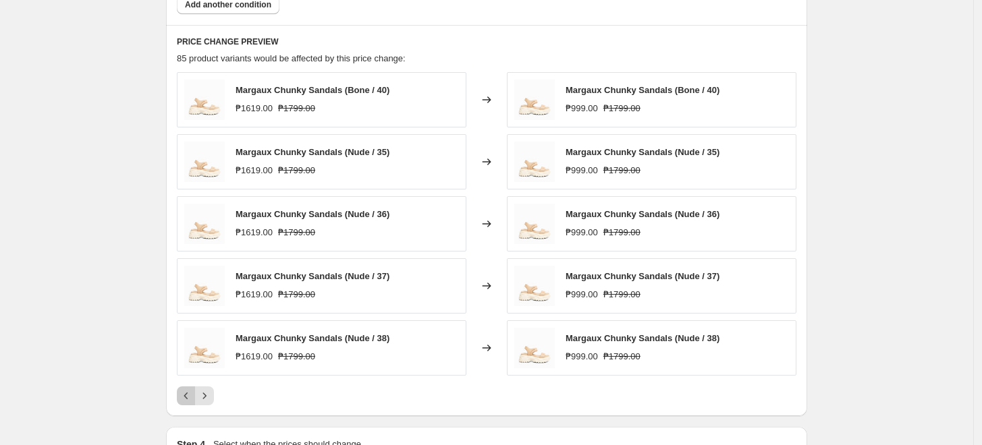
click at [188, 396] on icon "Previous" at bounding box center [185, 395] width 13 height 13
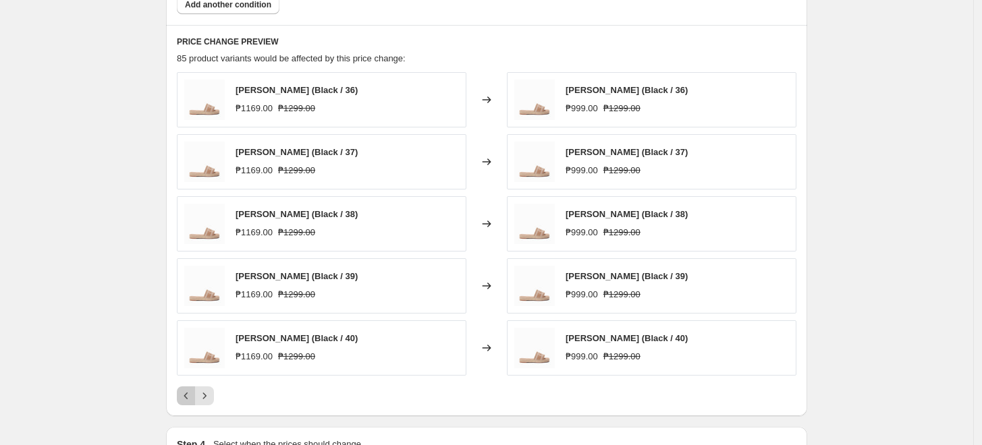
click at [188, 396] on icon "Previous" at bounding box center [185, 395] width 13 height 13
click at [188, 396] on div "Pagination" at bounding box center [186, 396] width 19 height 19
click at [189, 395] on div "Pagination" at bounding box center [186, 396] width 19 height 19
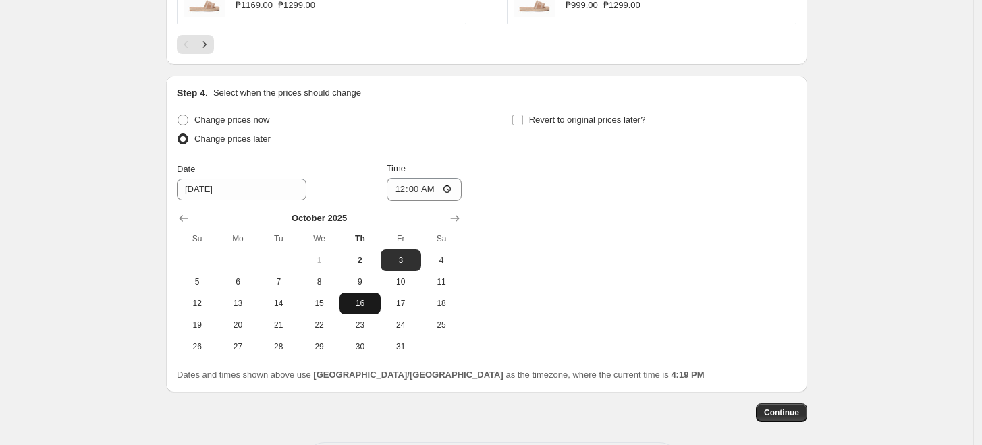
scroll to position [1160, 0]
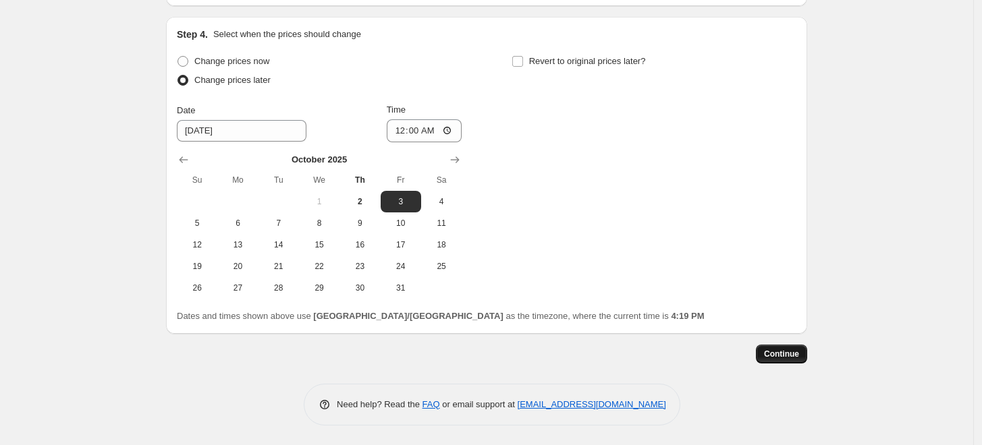
click at [772, 359] on span "Continue" at bounding box center [781, 354] width 35 height 11
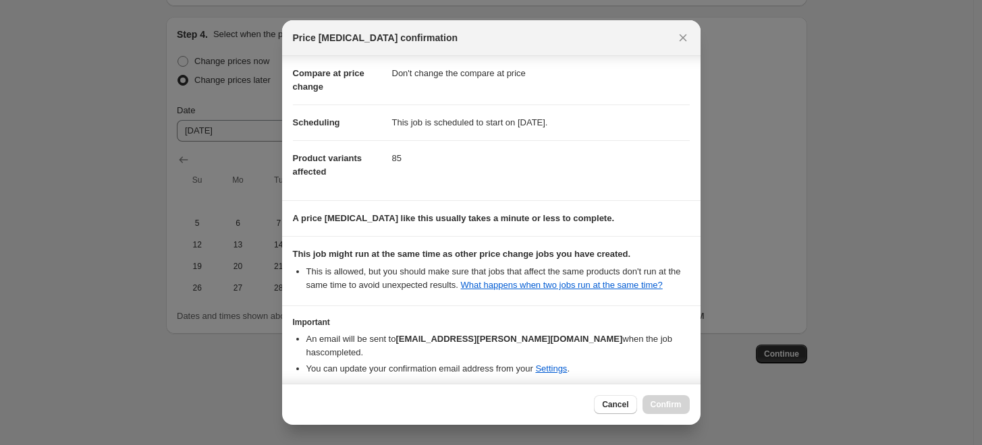
scroll to position [105, 0]
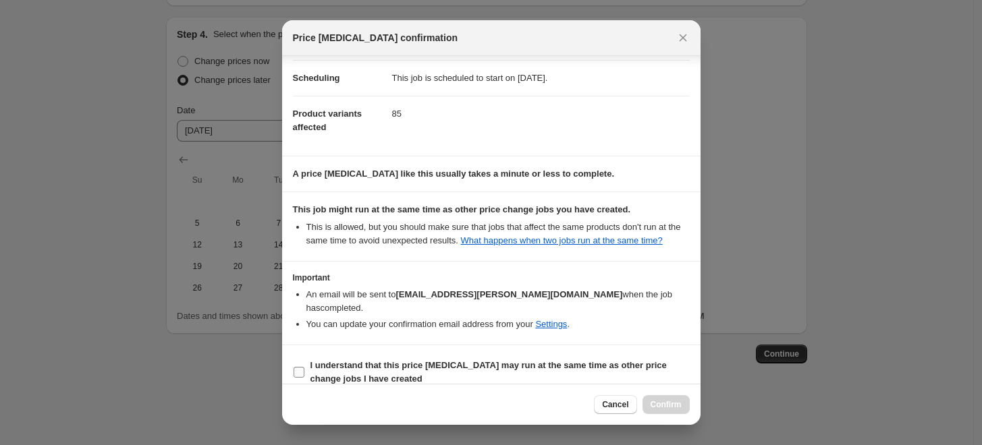
click at [302, 367] on input "I understand that this price change job may run at the same time as other price…" at bounding box center [298, 372] width 11 height 11
checkbox input "true"
click at [667, 399] on span "Confirm" at bounding box center [665, 404] width 31 height 11
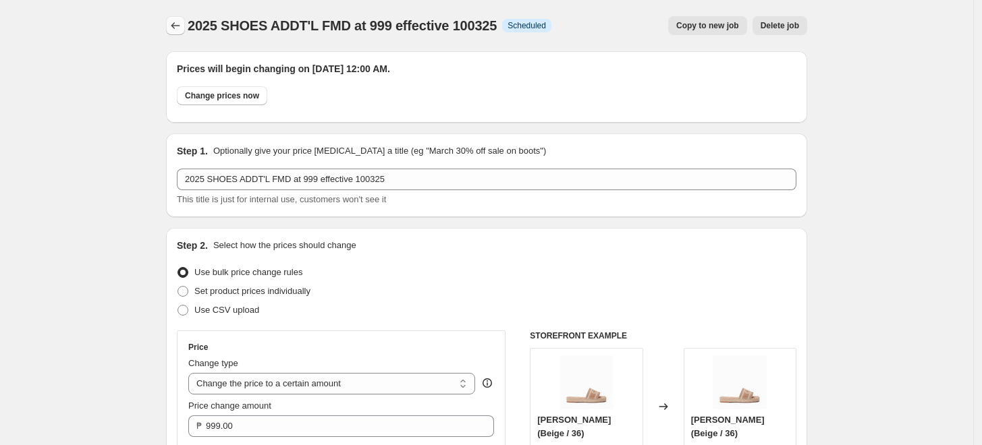
click at [180, 26] on icon "Price change jobs" at bounding box center [175, 25] width 13 height 13
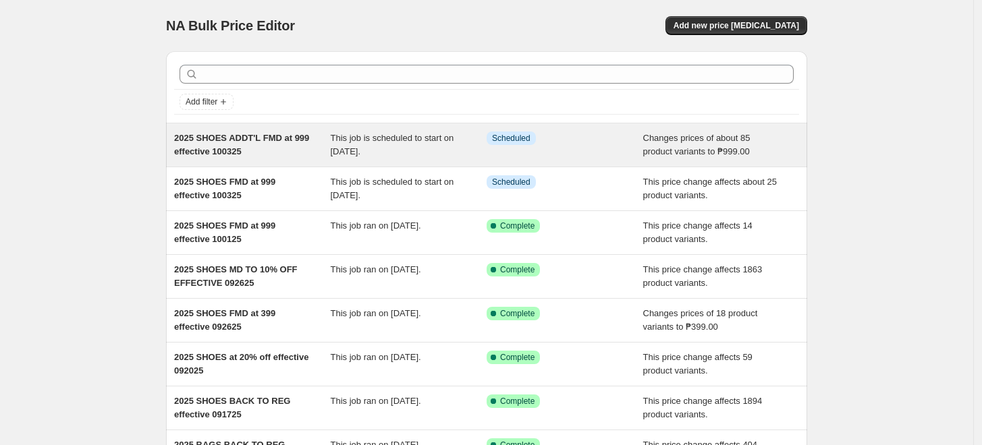
click at [256, 139] on span "2025 SHOES ADDT'L FMD at 999 effective 100325" at bounding box center [241, 145] width 135 height 24
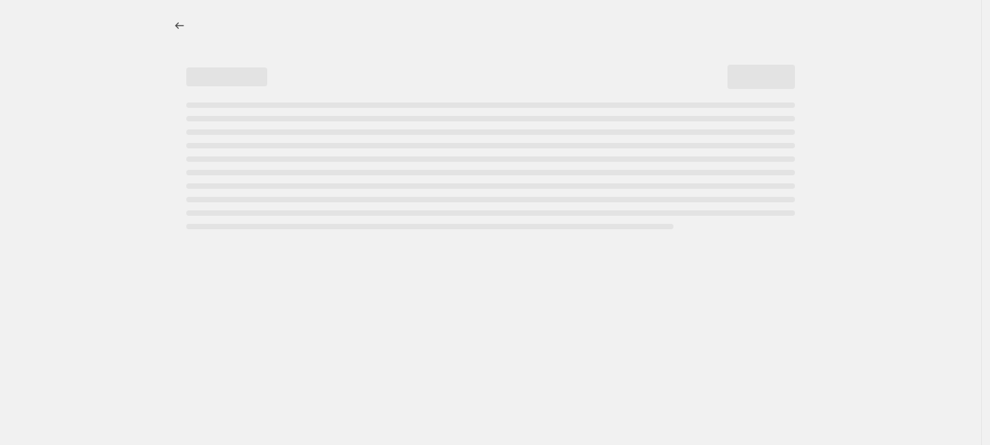
select select "no_change"
select select "tag"
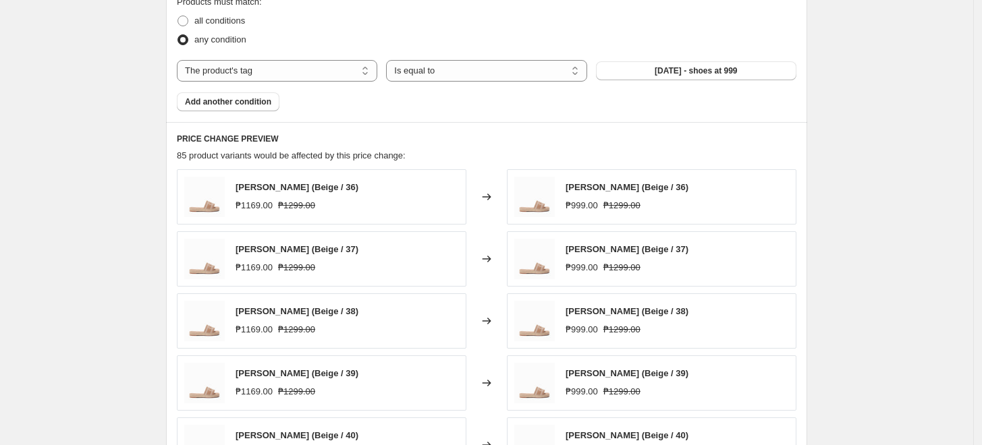
scroll to position [524, 0]
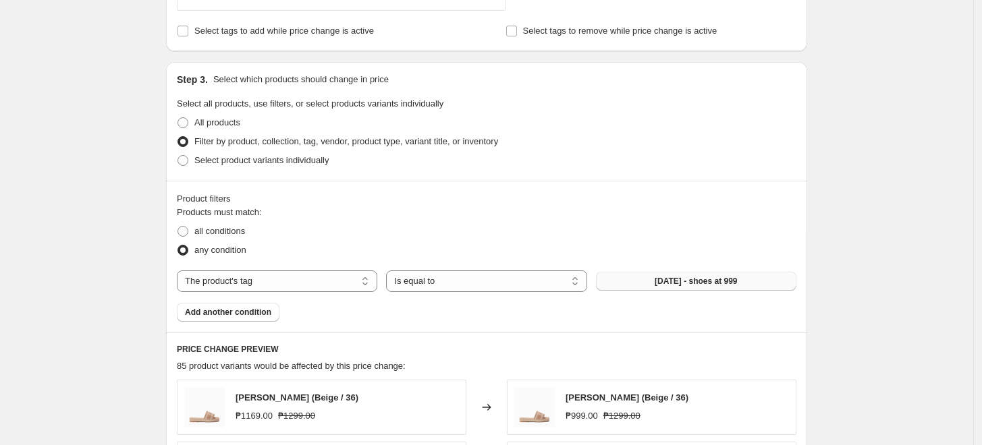
click at [701, 283] on span "[DATE] - shoes at 999" at bounding box center [695, 281] width 82 height 11
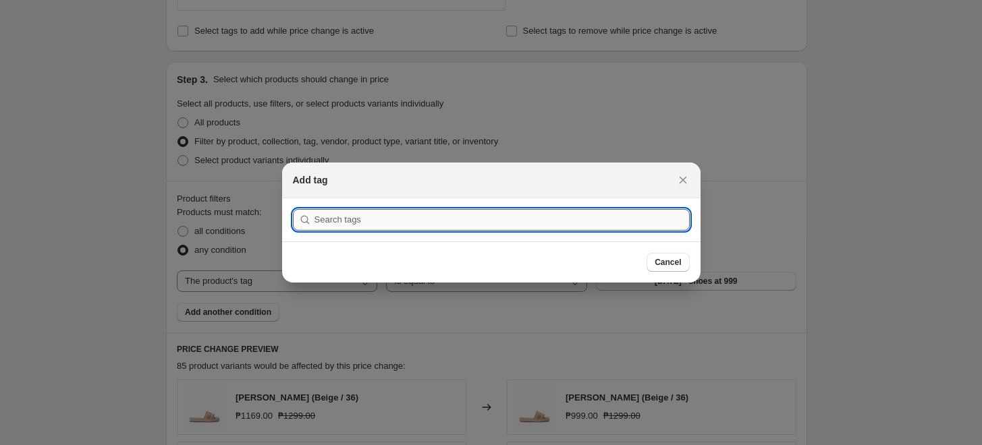
click at [421, 221] on input ":rdp:" at bounding box center [501, 220] width 375 height 22
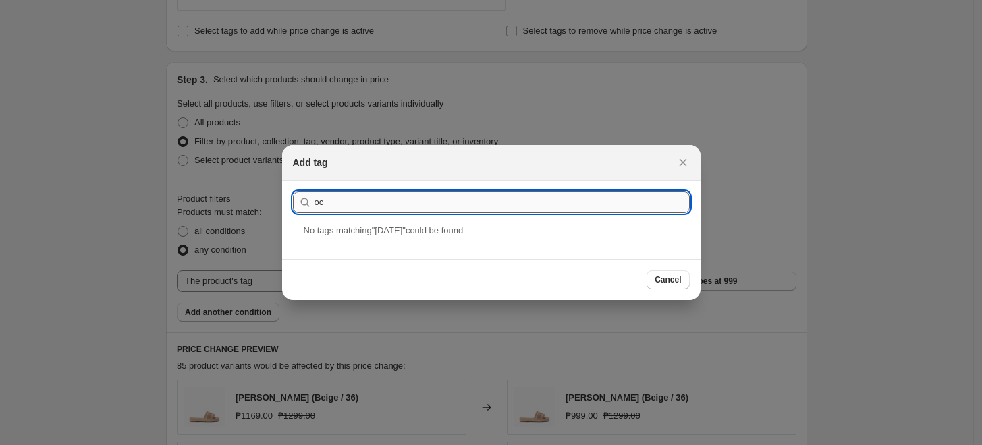
type input "o"
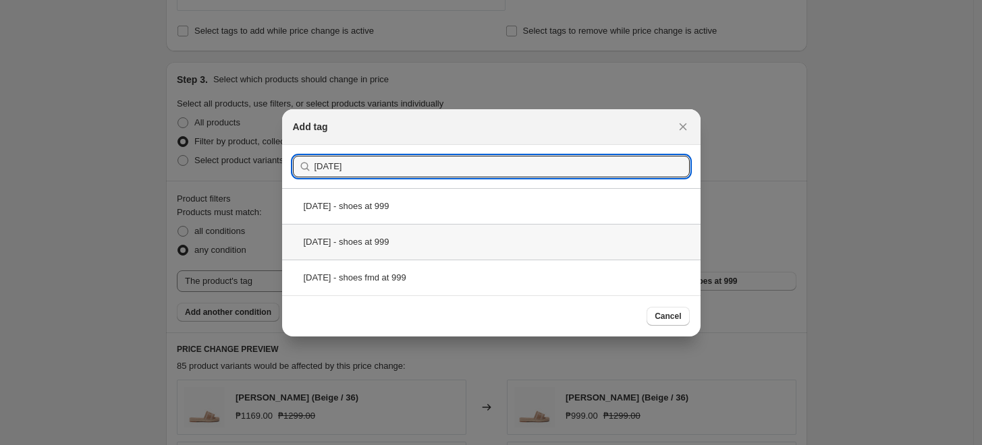
type input "2025 oct"
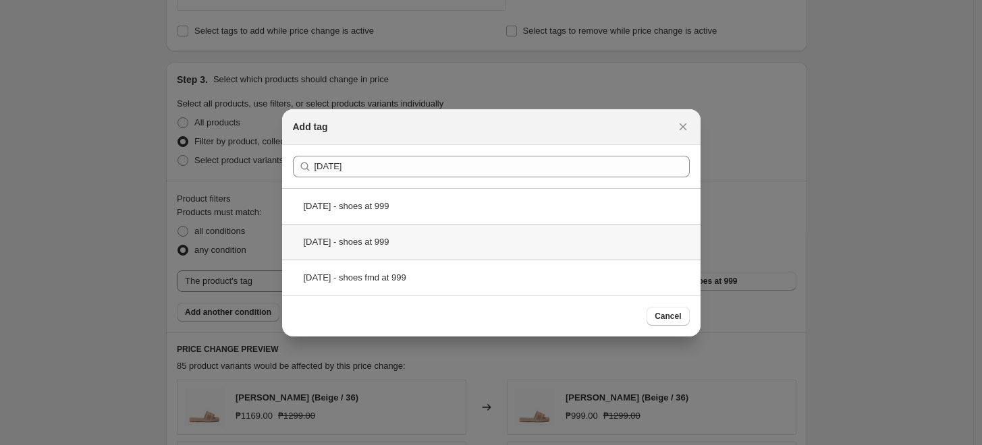
click at [365, 240] on div "[DATE] - shoes at 999" at bounding box center [491, 242] width 418 height 36
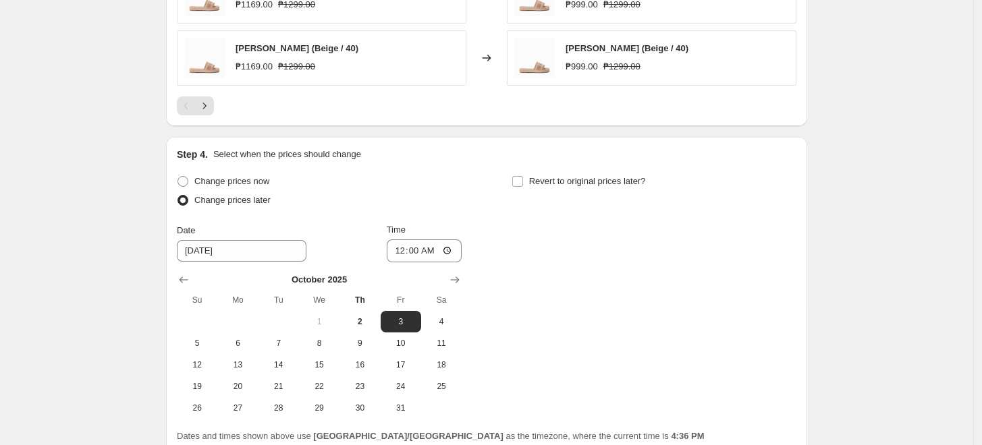
scroll to position [1241, 0]
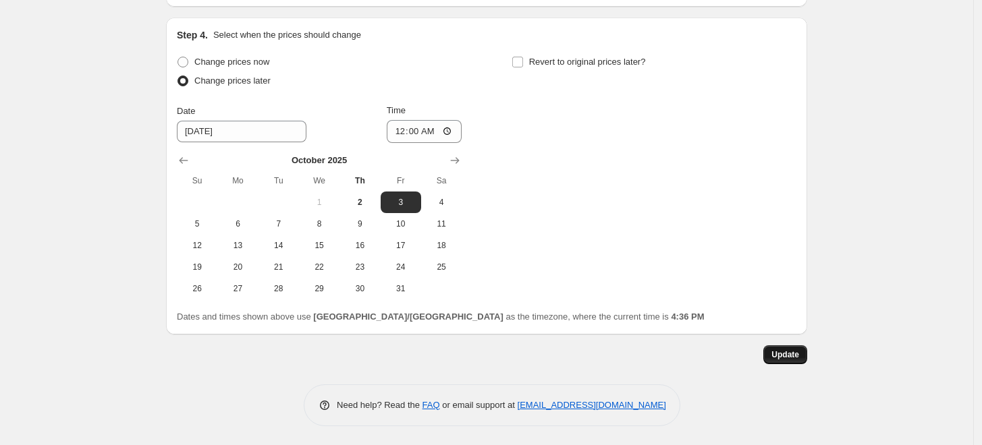
click at [783, 349] on span "Update" at bounding box center [785, 354] width 28 height 11
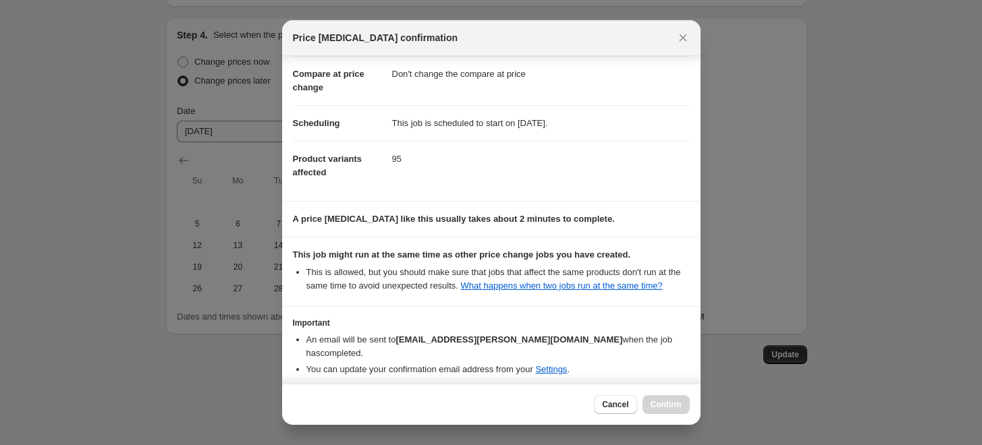
scroll to position [105, 0]
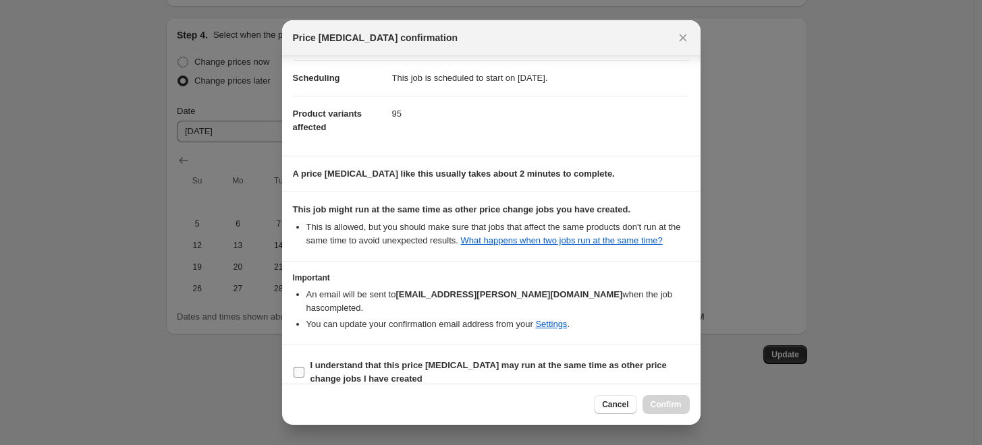
drag, startPoint x: 299, startPoint y: 354, endPoint x: 326, endPoint y: 351, distance: 27.1
click at [299, 367] on input "I understand that this price change job may run at the same time as other price…" at bounding box center [298, 372] width 11 height 11
checkbox input "true"
click at [671, 399] on span "Confirm" at bounding box center [665, 404] width 31 height 11
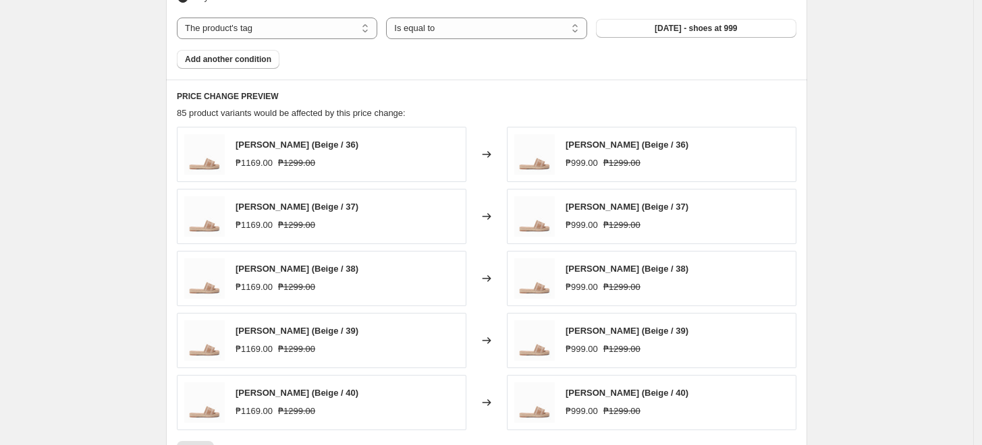
scroll to position [867, 0]
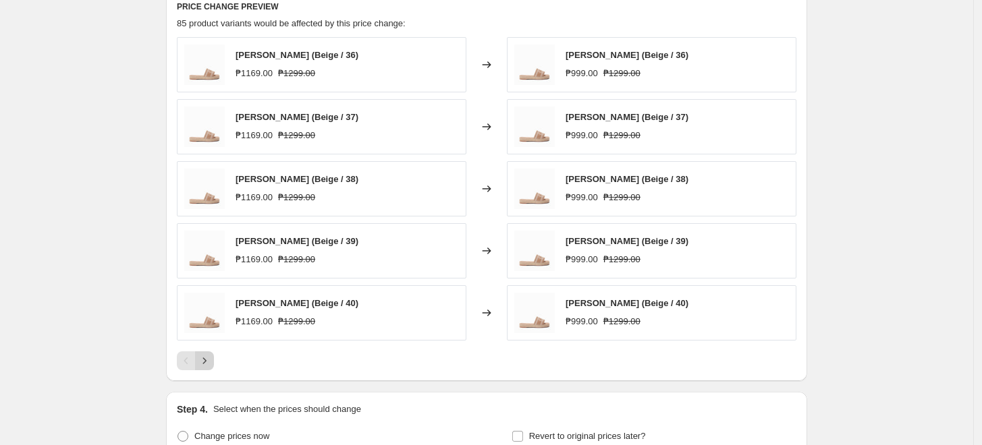
click at [210, 353] on button "Next" at bounding box center [204, 360] width 19 height 19
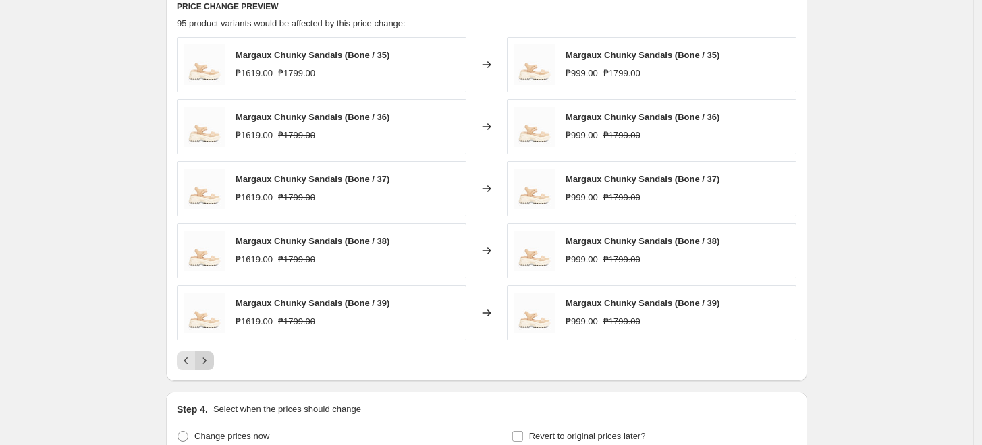
click at [211, 361] on icon "Next" at bounding box center [204, 360] width 13 height 13
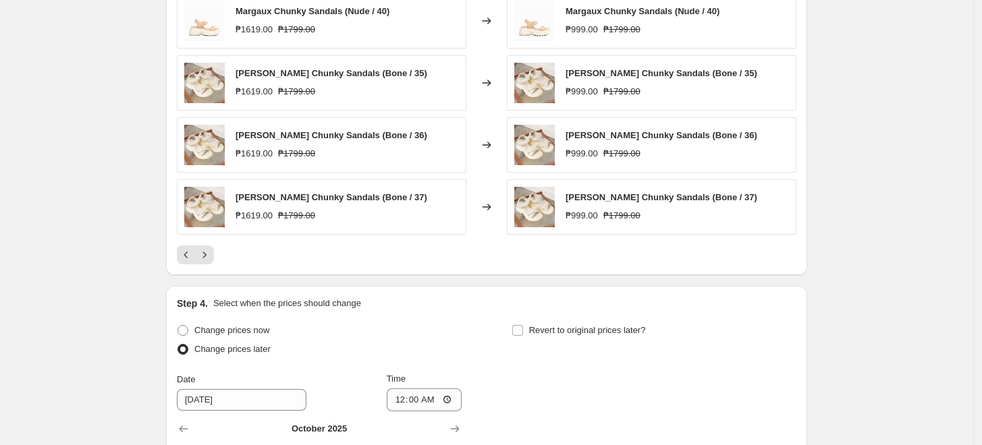
scroll to position [974, 0]
click at [205, 256] on icon "Next" at bounding box center [204, 253] width 13 height 13
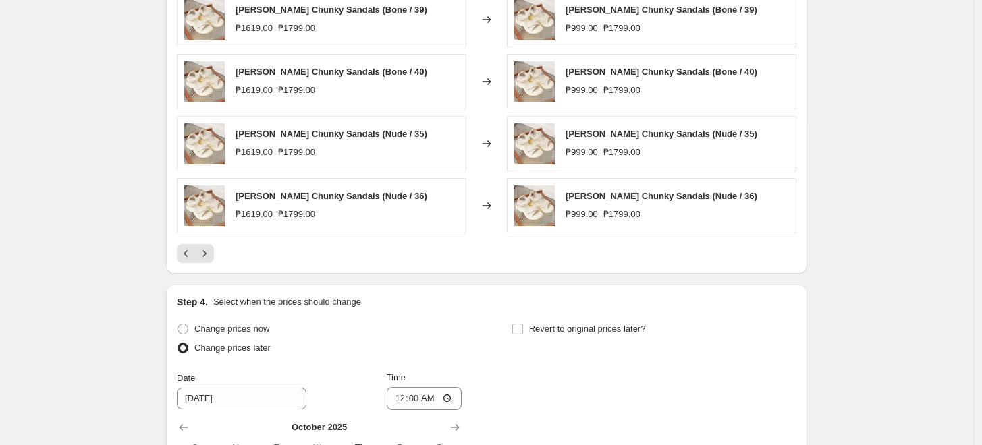
scroll to position [824, 0]
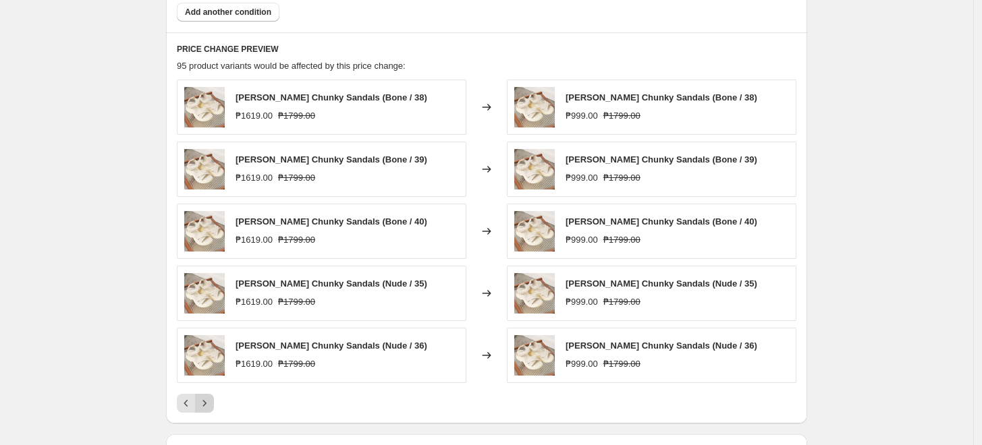
click at [211, 401] on icon "Next" at bounding box center [204, 403] width 13 height 13
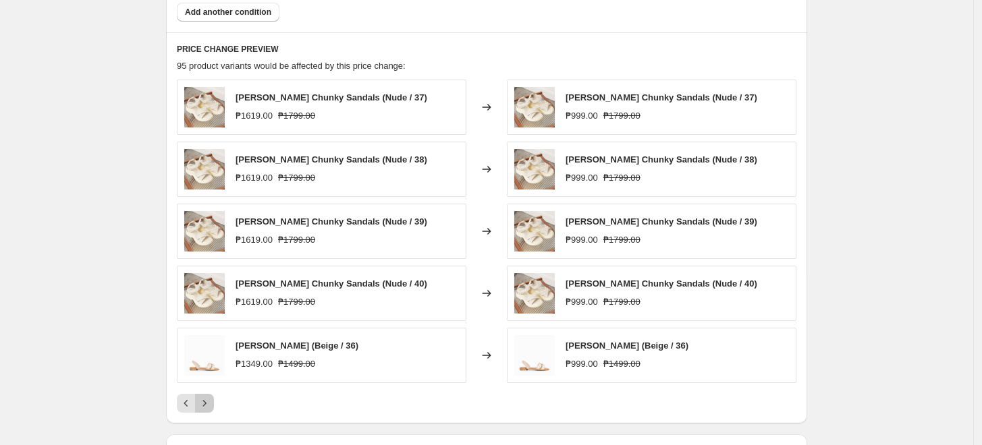
click at [204, 405] on icon "Next" at bounding box center [204, 403] width 13 height 13
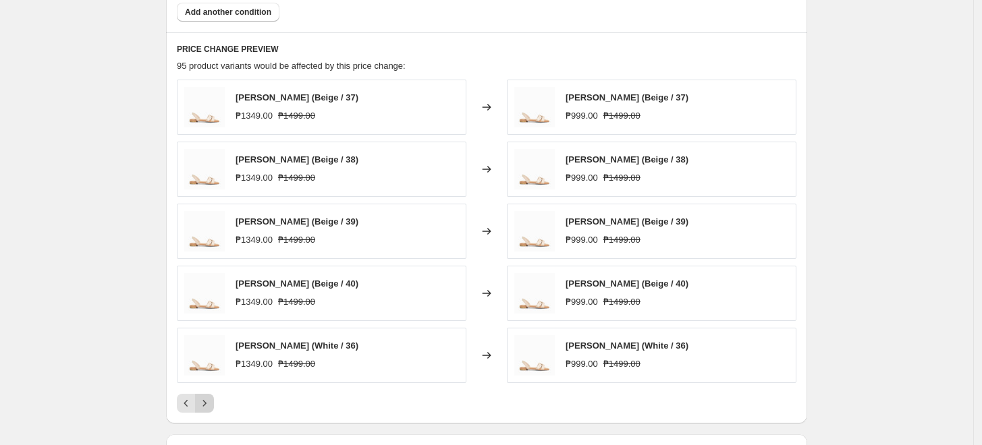
click at [208, 403] on icon "Next" at bounding box center [204, 403] width 13 height 13
click at [211, 405] on icon "Next" at bounding box center [204, 403] width 13 height 13
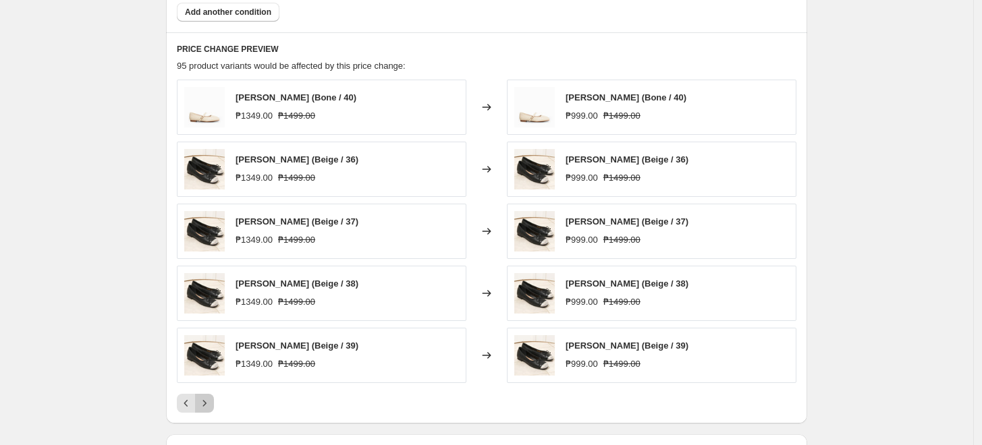
click at [208, 398] on icon "Next" at bounding box center [204, 403] width 13 height 13
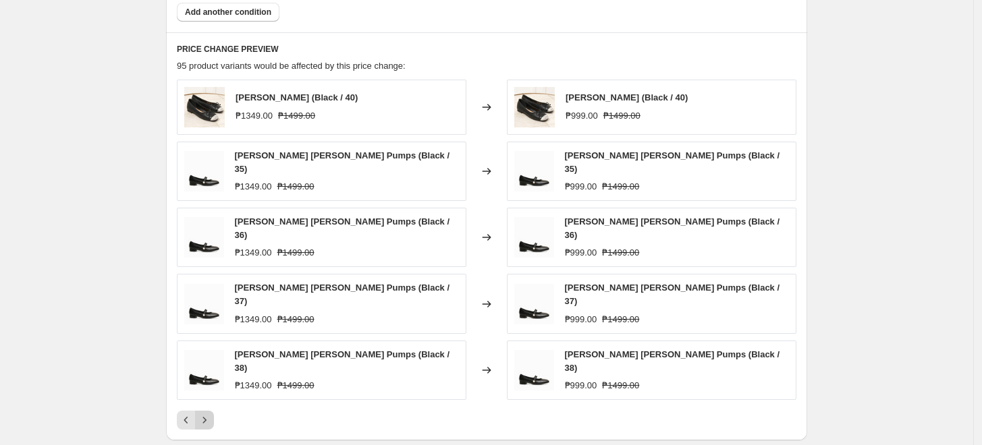
click at [211, 414] on icon "Next" at bounding box center [204, 420] width 13 height 13
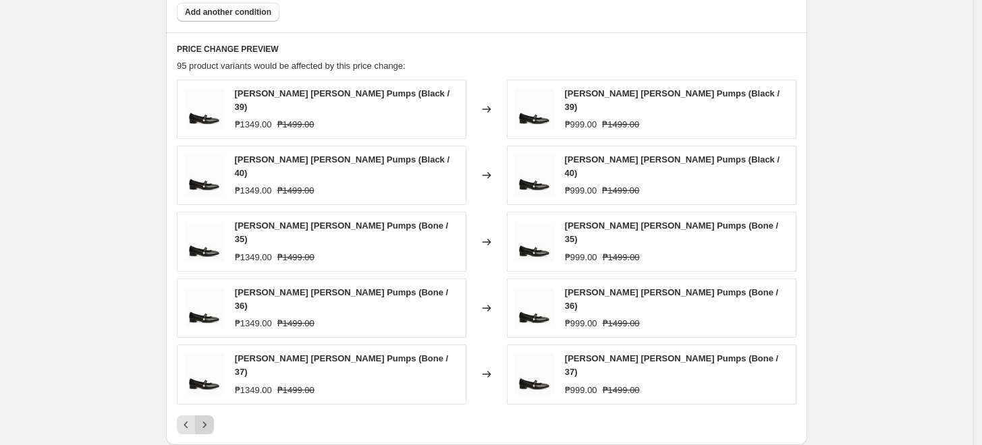
click at [211, 418] on icon "Next" at bounding box center [204, 424] width 13 height 13
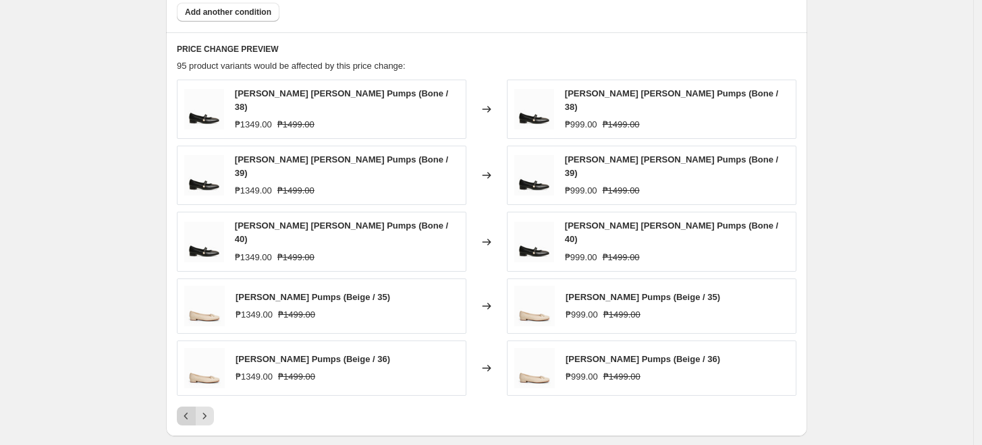
click at [189, 409] on icon "Previous" at bounding box center [185, 415] width 13 height 13
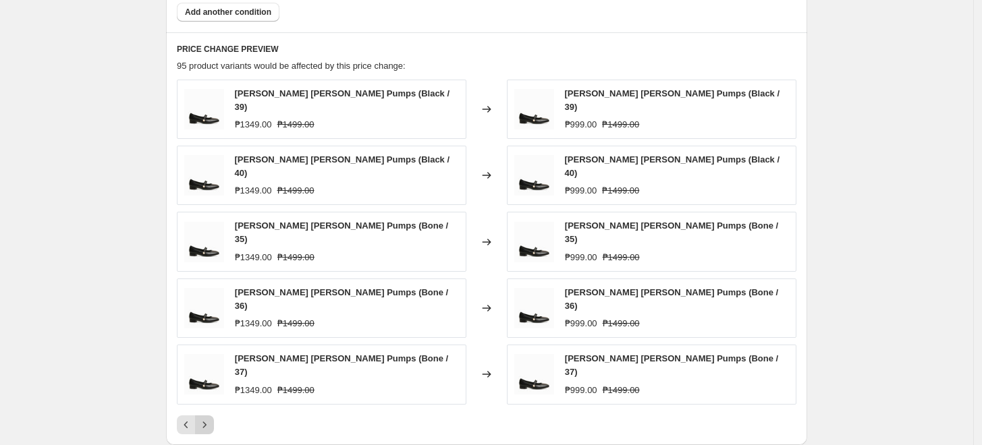
click at [206, 422] on icon "Next" at bounding box center [204, 425] width 3 height 6
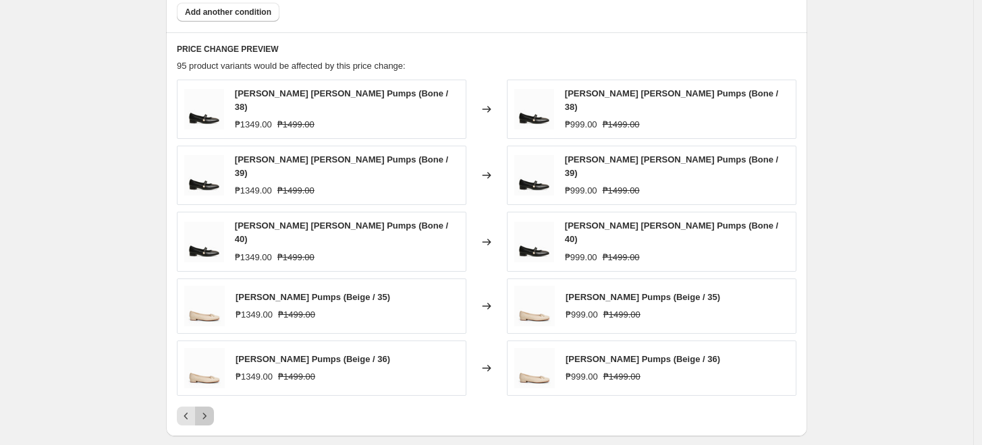
click at [211, 409] on icon "Next" at bounding box center [204, 415] width 13 height 13
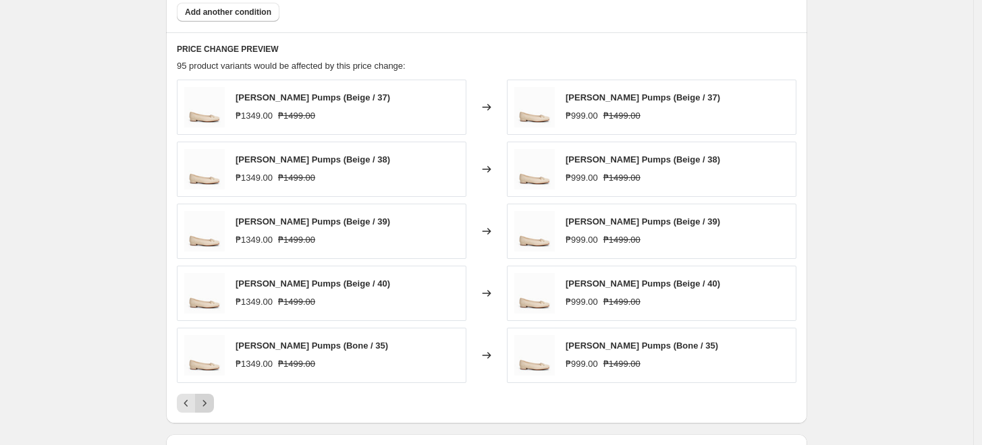
click at [211, 401] on icon "Next" at bounding box center [204, 403] width 13 height 13
click at [196, 402] on button "Previous" at bounding box center [186, 403] width 19 height 19
click at [209, 401] on icon "Next" at bounding box center [204, 403] width 13 height 13
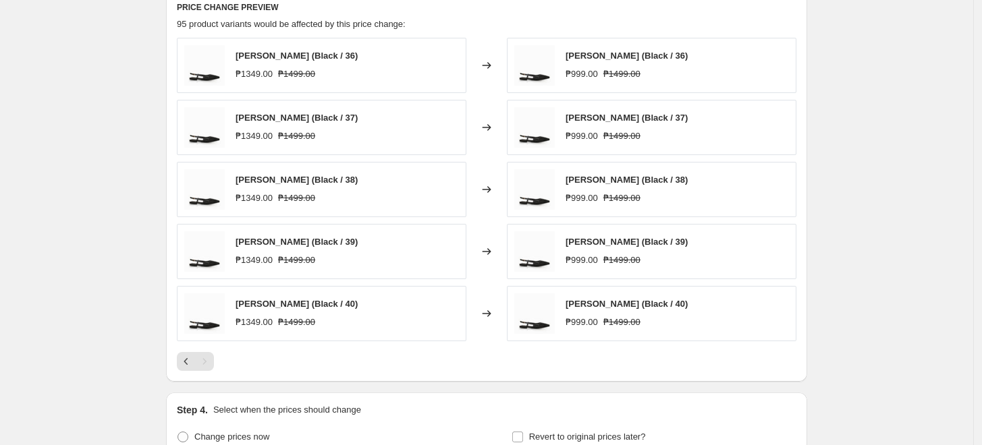
scroll to position [899, 0]
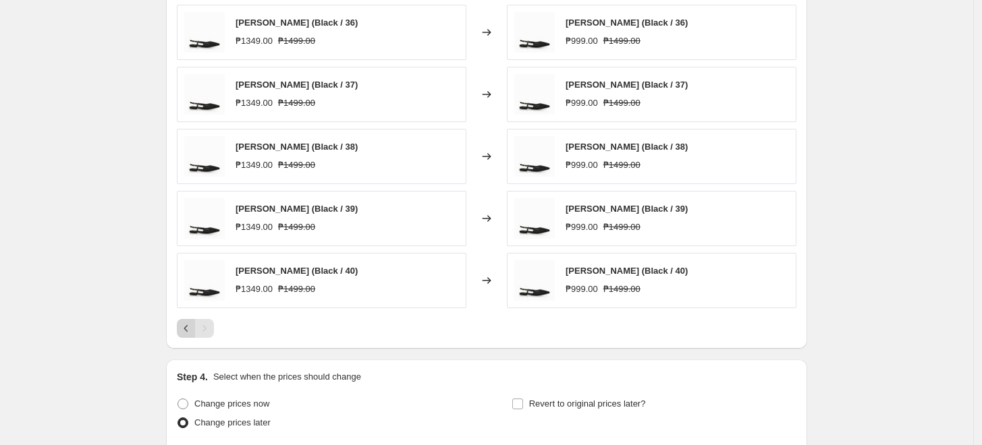
click at [192, 333] on icon "Previous" at bounding box center [185, 328] width 13 height 13
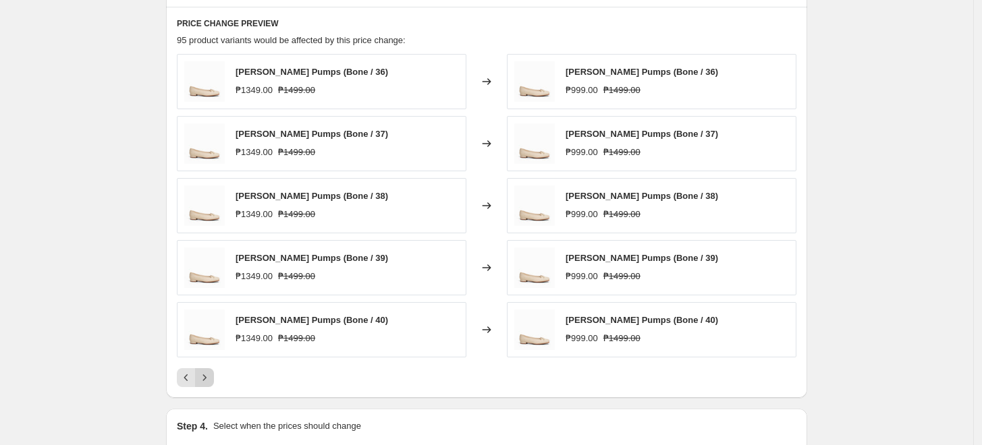
scroll to position [824, 0]
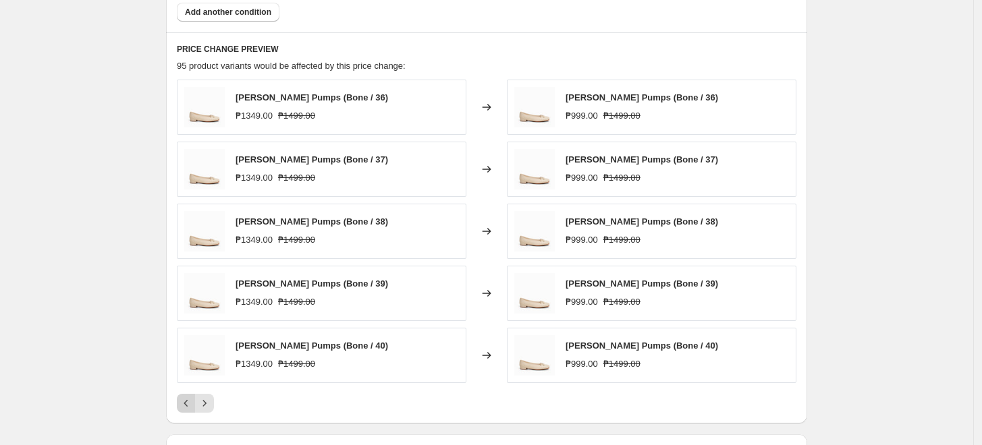
click at [185, 403] on icon "Previous" at bounding box center [185, 403] width 13 height 13
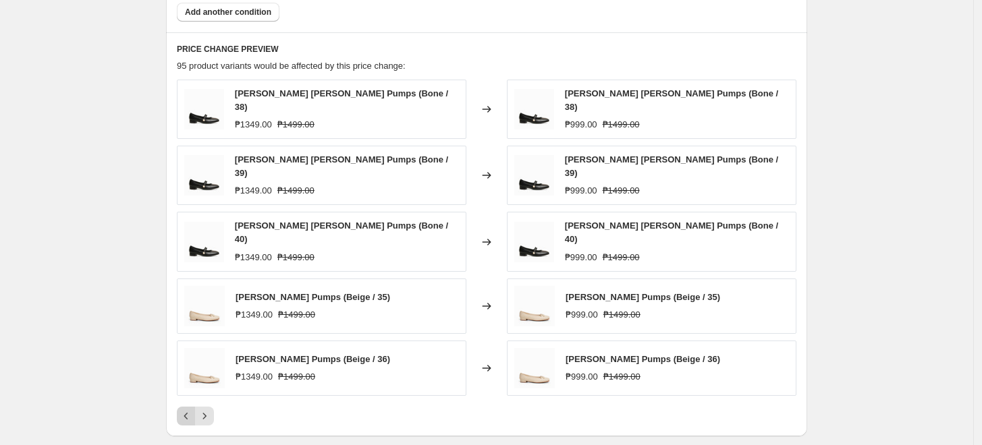
click at [185, 409] on icon "Previous" at bounding box center [185, 415] width 13 height 13
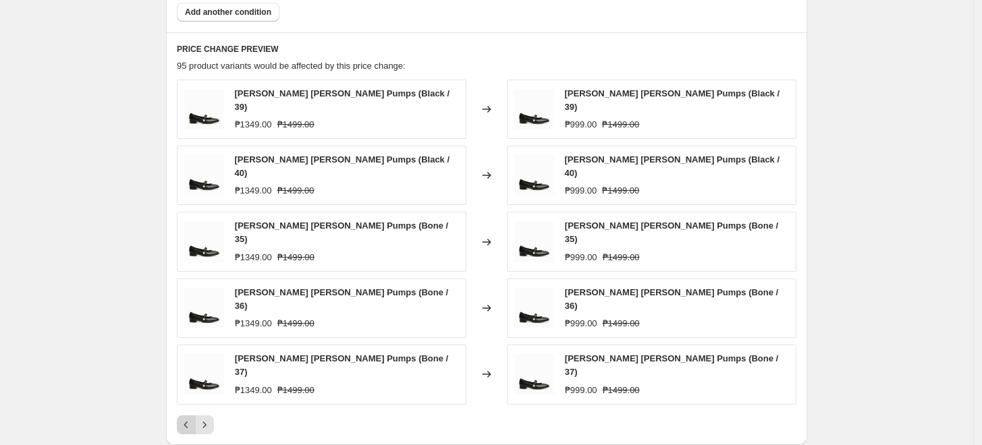
click at [185, 418] on icon "Previous" at bounding box center [185, 424] width 13 height 13
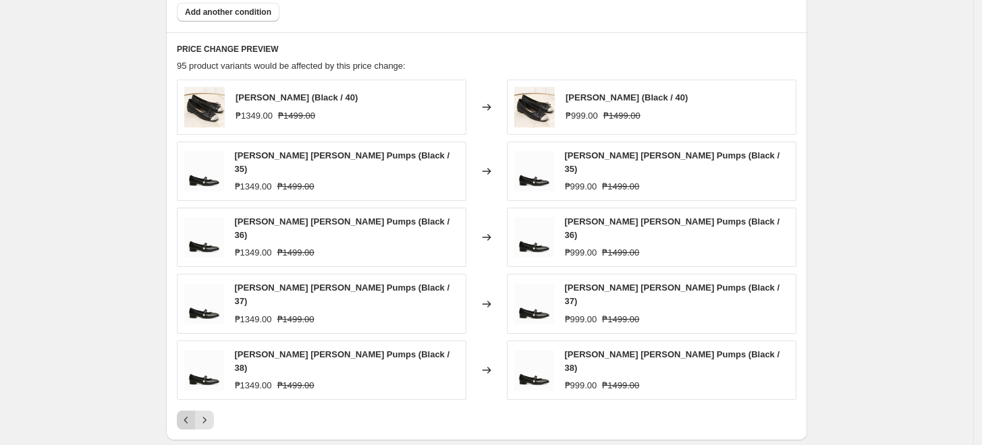
click at [185, 414] on icon "Previous" at bounding box center [185, 420] width 13 height 13
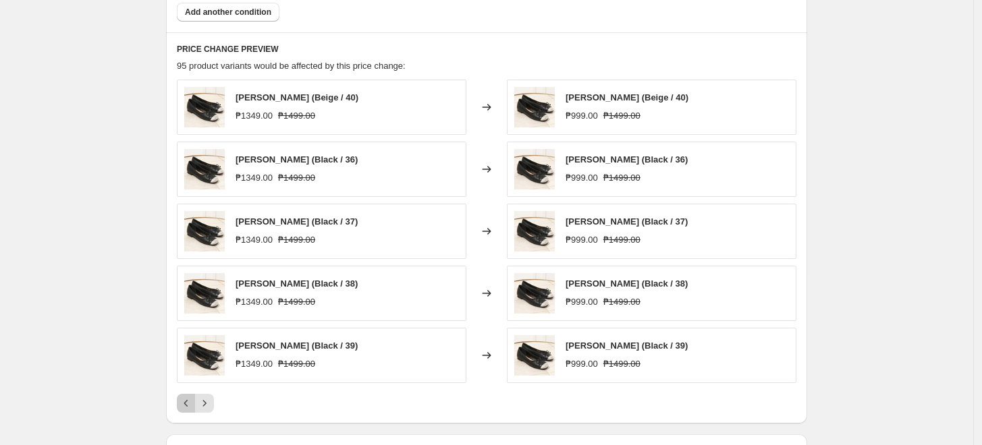
click at [185, 403] on icon "Previous" at bounding box center [185, 403] width 13 height 13
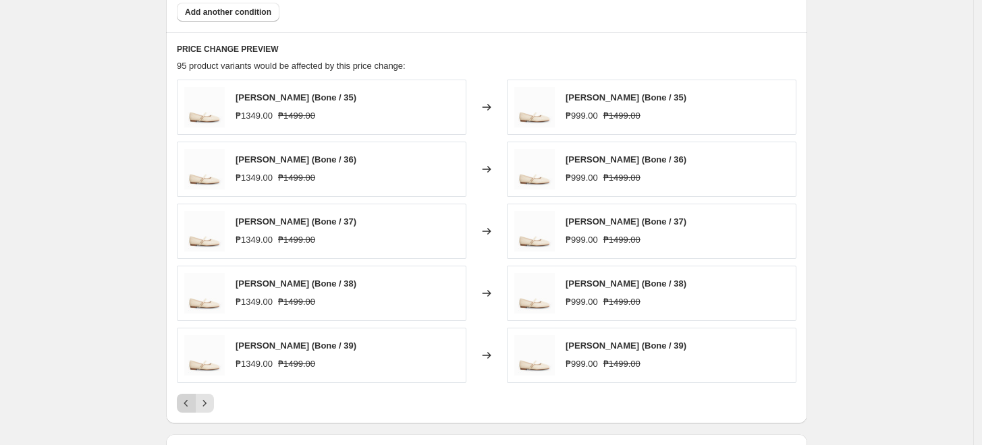
click at [185, 403] on icon "Previous" at bounding box center [185, 403] width 13 height 13
click at [193, 397] on icon "Previous" at bounding box center [185, 403] width 13 height 13
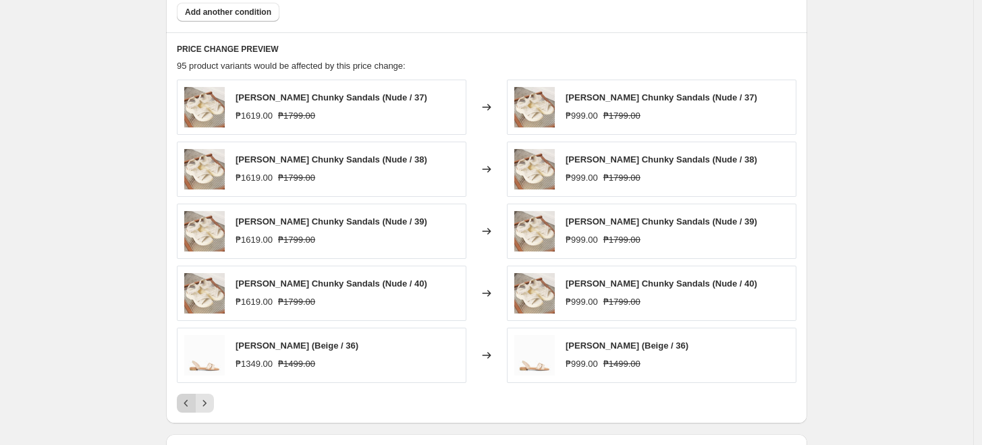
click at [193, 397] on icon "Previous" at bounding box center [185, 403] width 13 height 13
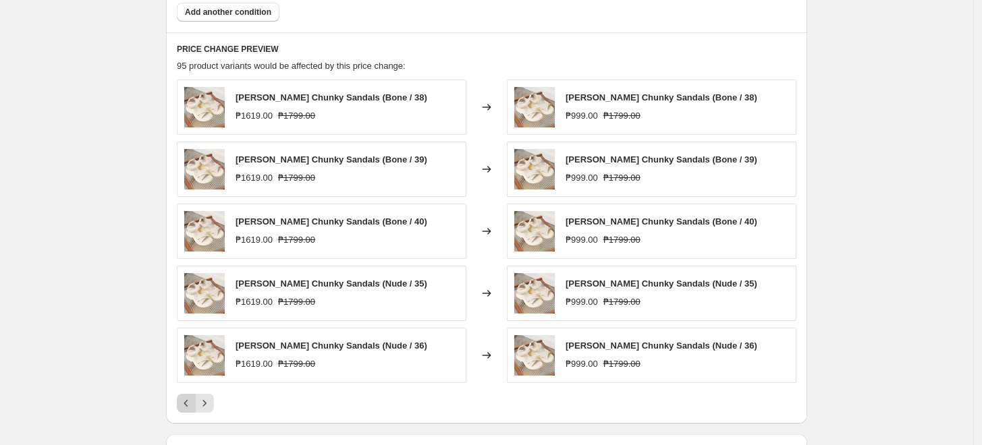
click at [193, 397] on icon "Previous" at bounding box center [185, 403] width 13 height 13
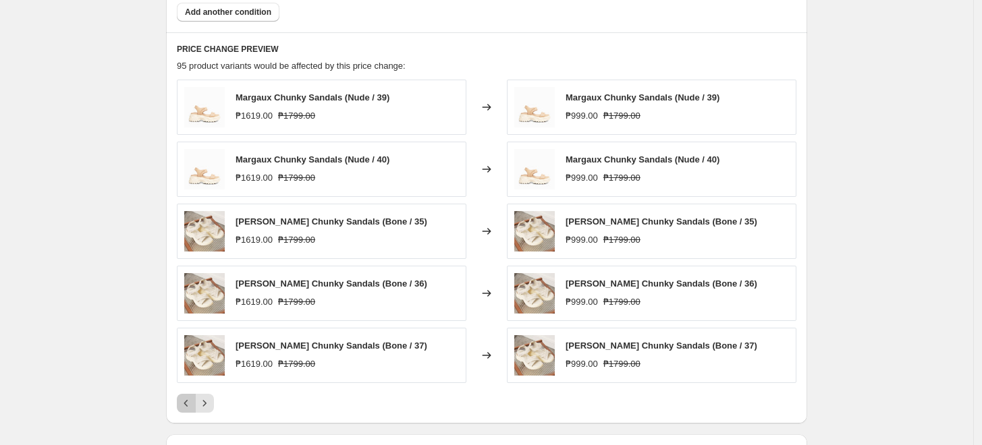
click at [190, 403] on icon "Previous" at bounding box center [185, 403] width 13 height 13
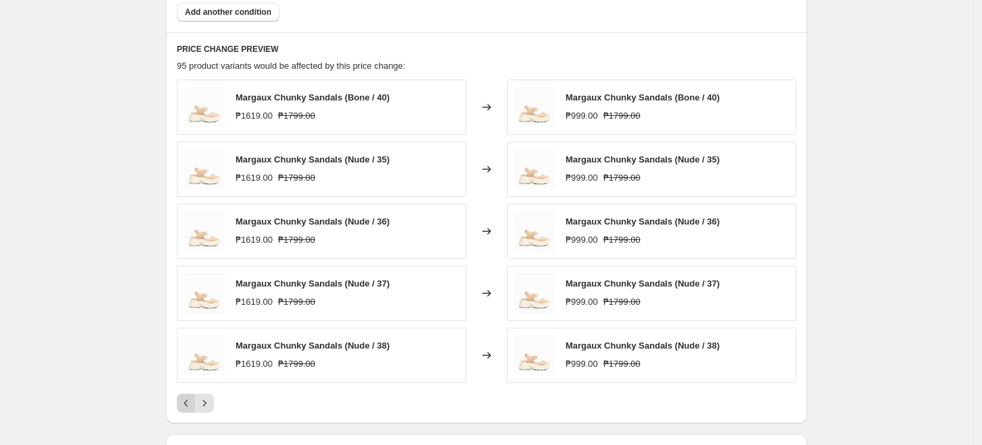
click at [190, 403] on icon "Previous" at bounding box center [185, 403] width 13 height 13
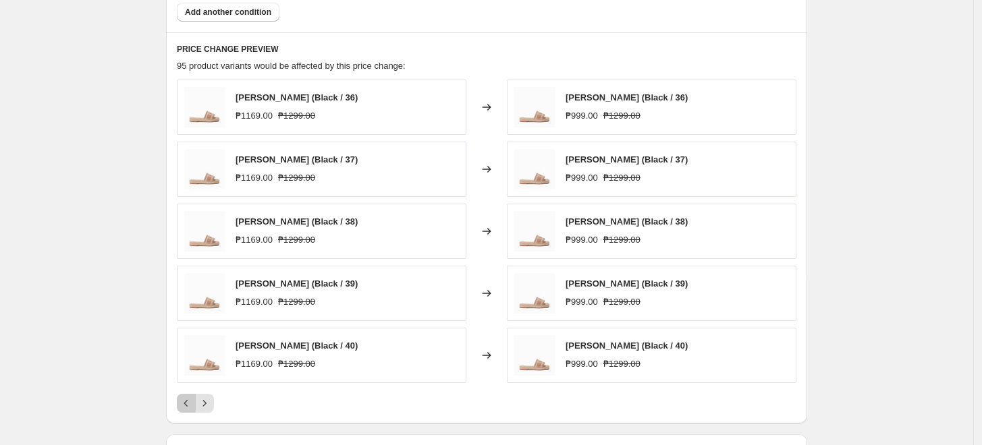
click at [190, 411] on button "Previous" at bounding box center [186, 403] width 19 height 19
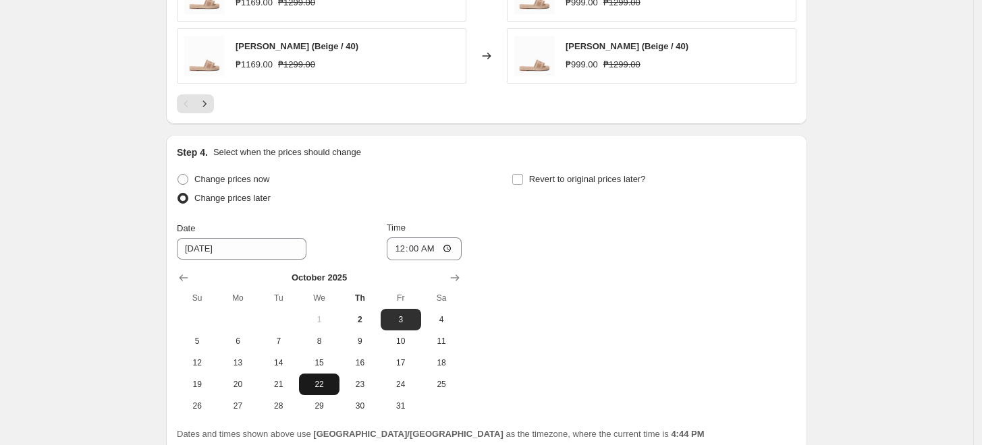
scroll to position [1241, 0]
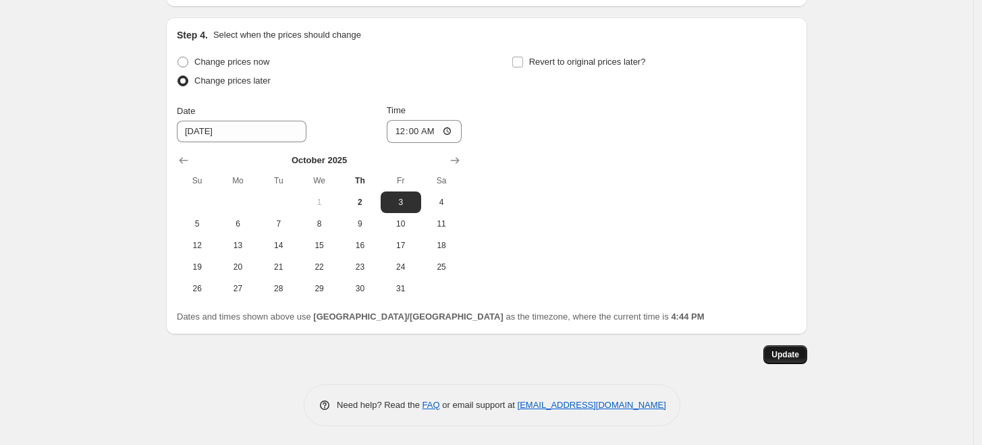
click at [781, 351] on span "Update" at bounding box center [785, 354] width 28 height 11
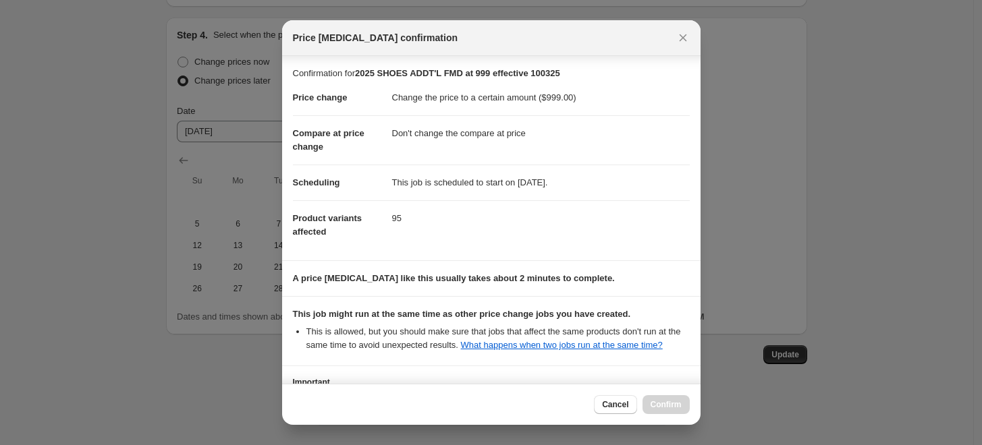
scroll to position [105, 0]
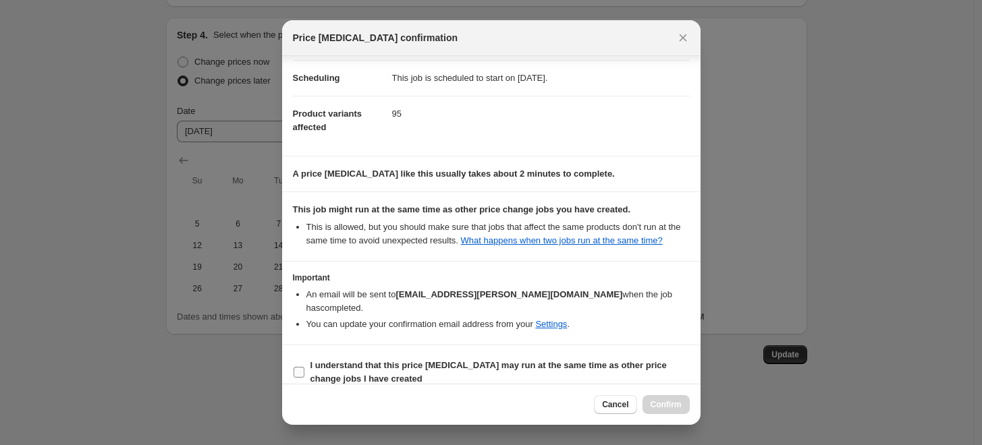
click at [299, 367] on input "I understand that this price change job may run at the same time as other price…" at bounding box center [298, 372] width 11 height 11
checkbox input "true"
click at [670, 399] on button "Confirm" at bounding box center [665, 404] width 47 height 19
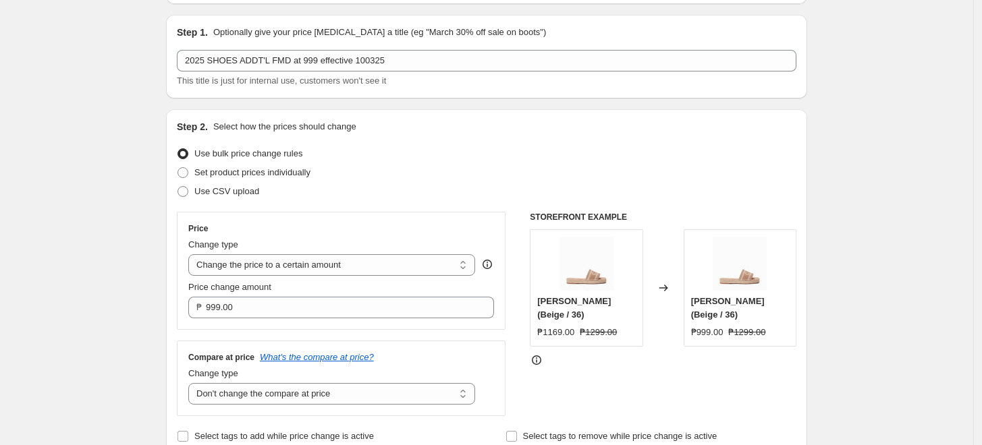
scroll to position [0, 0]
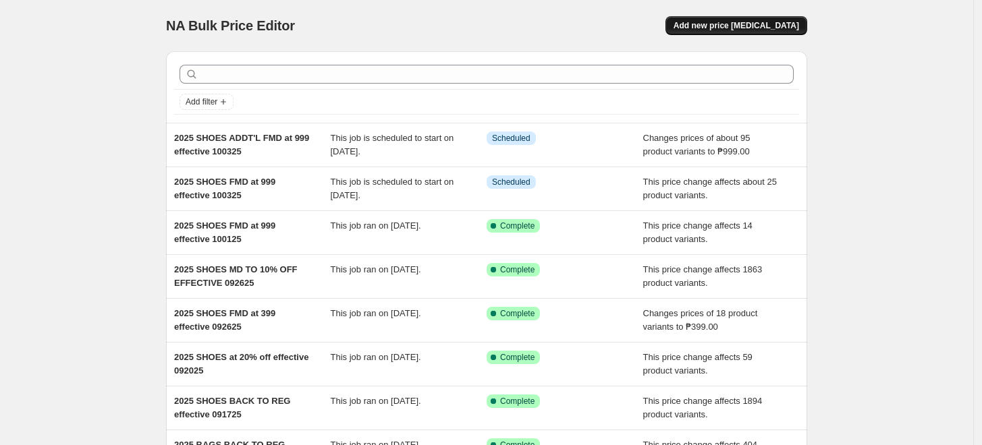
click at [735, 20] on span "Add new price [MEDICAL_DATA]" at bounding box center [735, 25] width 125 height 11
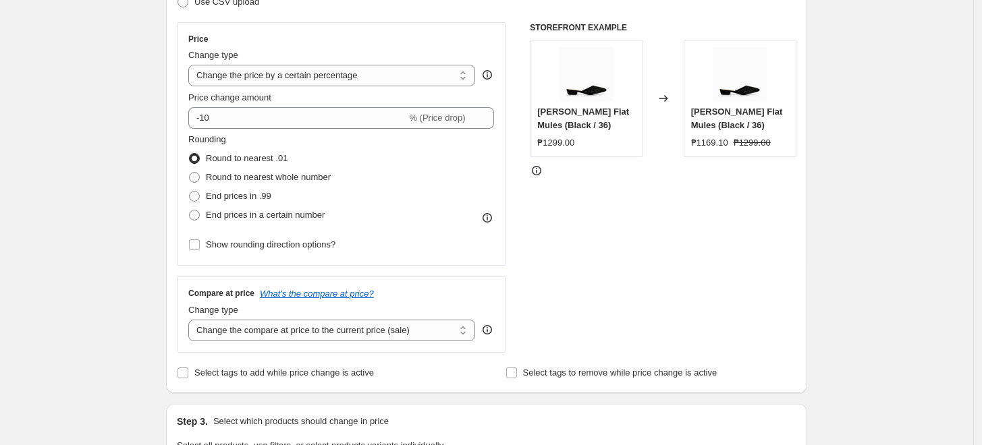
scroll to position [225, 0]
click at [275, 83] on select "Change the price to a certain amount Change the price by a certain amount Chang…" at bounding box center [331, 77] width 287 height 22
click at [275, 82] on select "Change the price to a certain amount Change the price by a certain amount Chang…" at bounding box center [331, 77] width 287 height 22
select select "to"
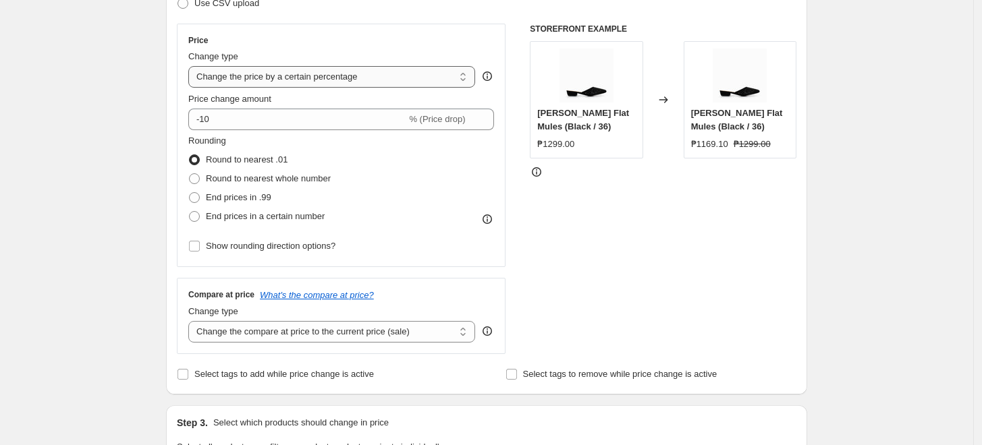
click at [192, 66] on select "Change the price to a certain amount Change the price by a certain amount Chang…" at bounding box center [331, 77] width 287 height 22
type input "80.00"
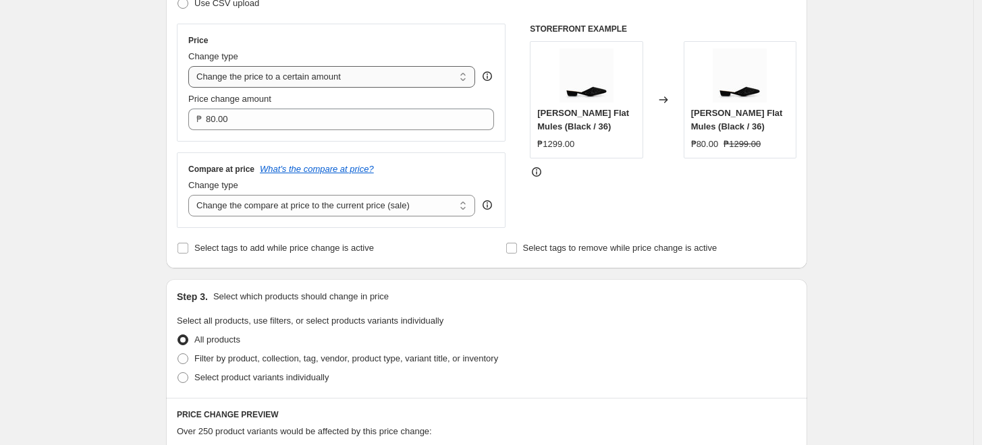
click at [274, 78] on select "Change the price to a certain amount Change the price by a certain amount Chang…" at bounding box center [331, 77] width 287 height 22
select select "bcap"
click at [192, 66] on select "Change the price to a certain amount Change the price by a certain amount Chang…" at bounding box center [331, 77] width 287 height 22
type input "-12.00"
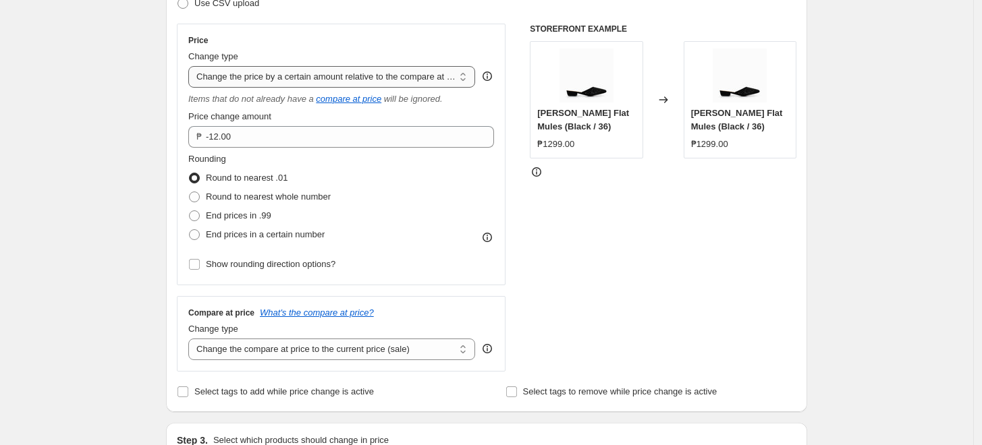
click at [252, 82] on select "Change the price to a certain amount Change the price by a certain amount Chang…" at bounding box center [331, 77] width 287 height 22
select select "pcap"
click at [192, 66] on select "Change the price to a certain amount Change the price by a certain amount Chang…" at bounding box center [331, 77] width 287 height 22
type input "-20"
click at [227, 192] on span "Round to nearest whole number" at bounding box center [268, 197] width 125 height 10
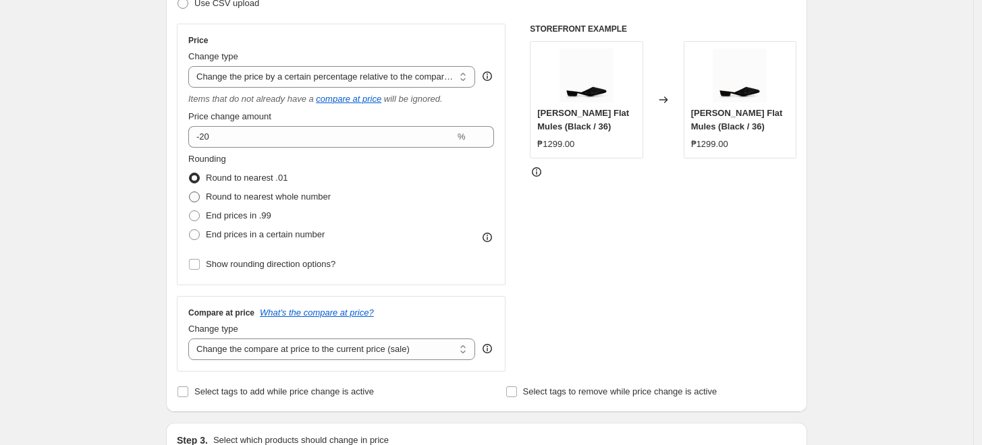
click at [190, 192] on input "Round to nearest whole number" at bounding box center [189, 192] width 1 height 1
radio input "true"
click at [214, 266] on span "Show rounding direction options?" at bounding box center [271, 264] width 130 height 10
click at [200, 266] on input "Show rounding direction options?" at bounding box center [194, 264] width 11 height 11
checkbox input "true"
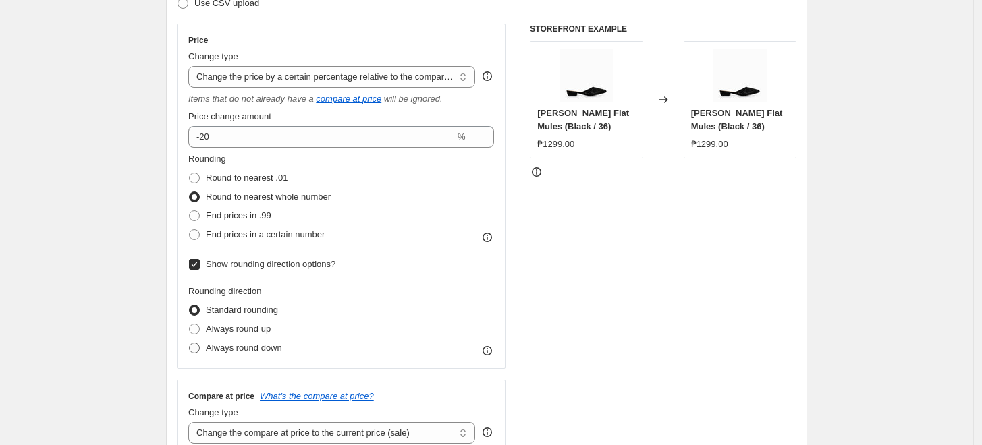
drag, startPoint x: 232, startPoint y: 351, endPoint x: 248, endPoint y: 348, distance: 15.9
click at [232, 352] on span "Always round down" at bounding box center [244, 348] width 76 height 10
click at [190, 343] on input "Always round down" at bounding box center [189, 343] width 1 height 1
radio input "true"
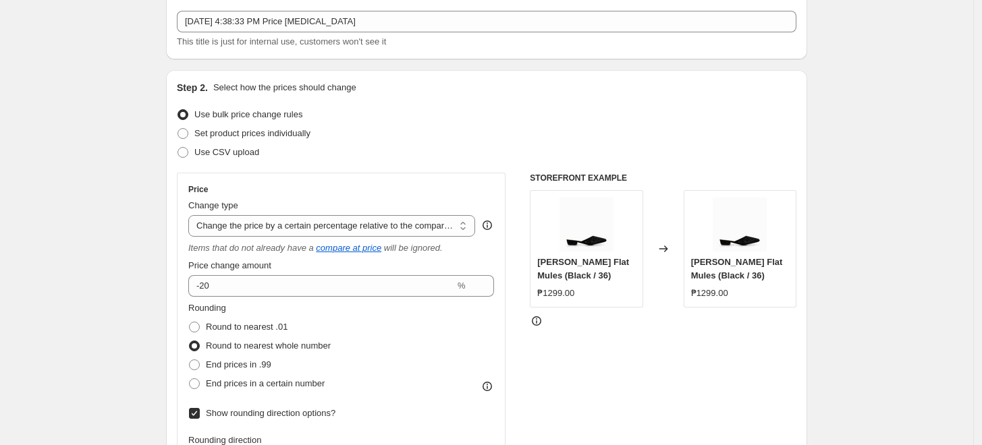
scroll to position [0, 0]
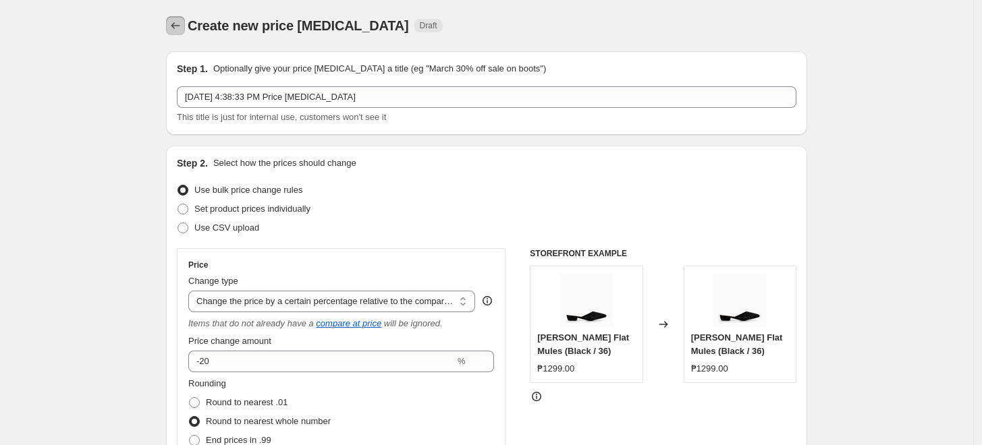
click at [182, 31] on icon "Price change jobs" at bounding box center [175, 25] width 13 height 13
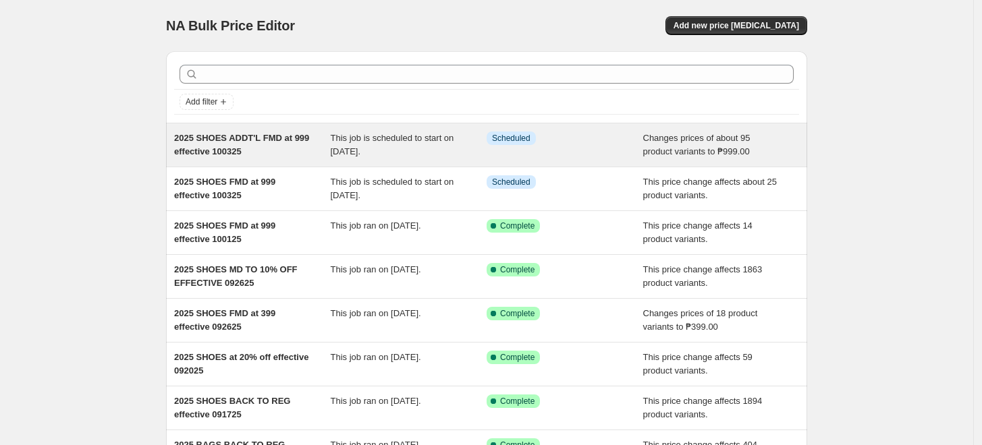
click at [267, 150] on div "2025 SHOES ADDT'L FMD at 999 effective 100325" at bounding box center [252, 145] width 157 height 27
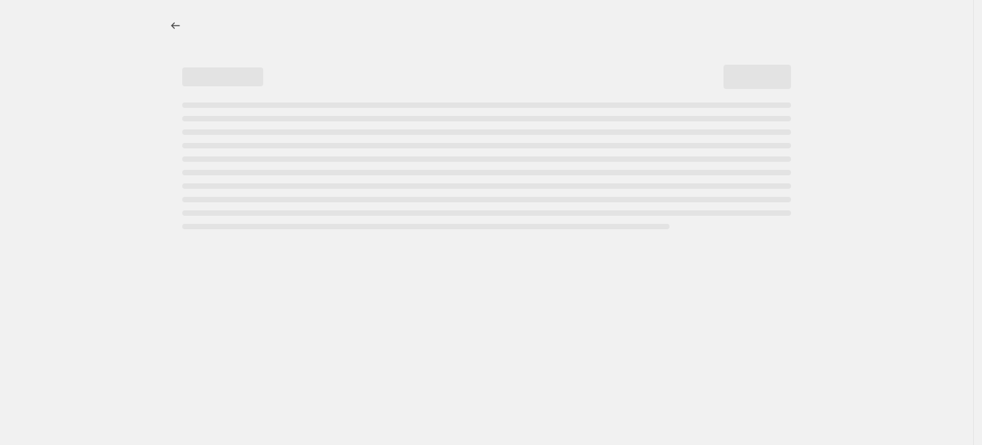
select select "no_change"
select select "tag"
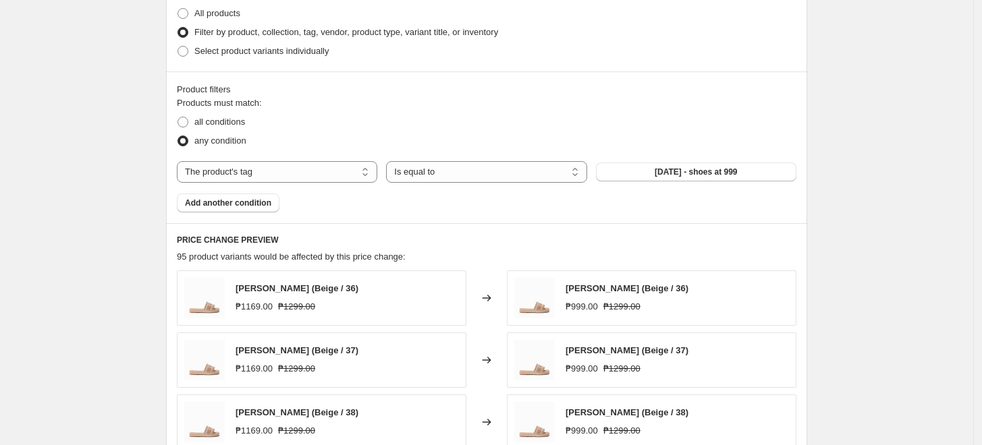
scroll to position [449, 0]
